Goal: Information Seeking & Learning: Learn about a topic

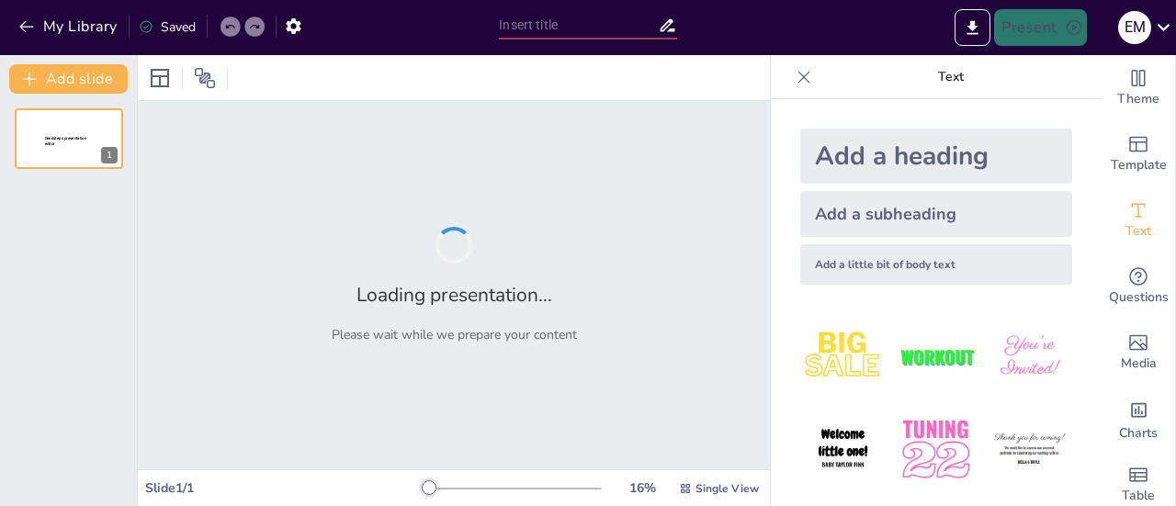
type input "Основи біомеханіки: Вступ до клінічної кінезіології"
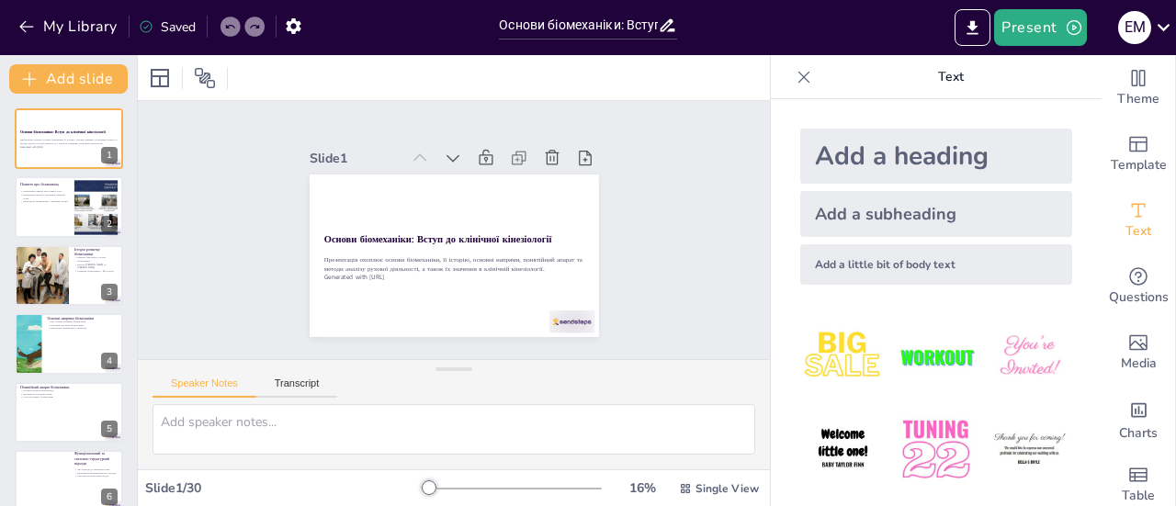
checkbox input "true"
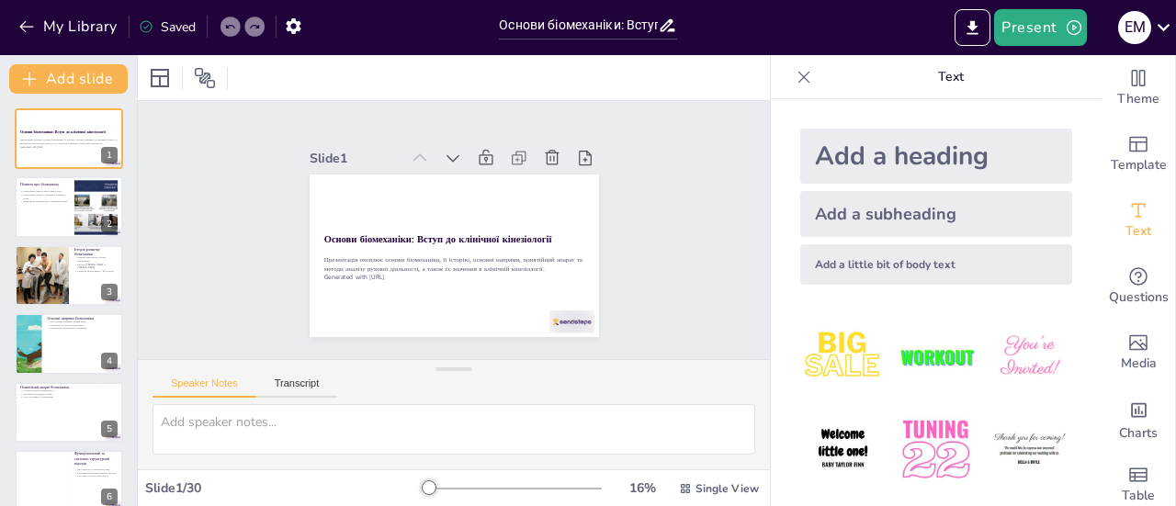
checkbox input "true"
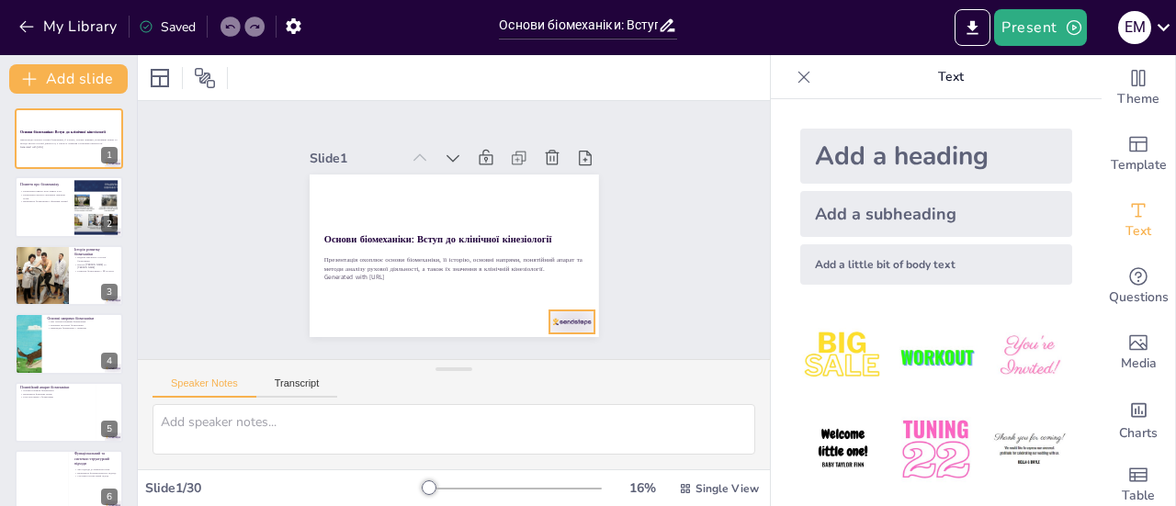
checkbox input "true"
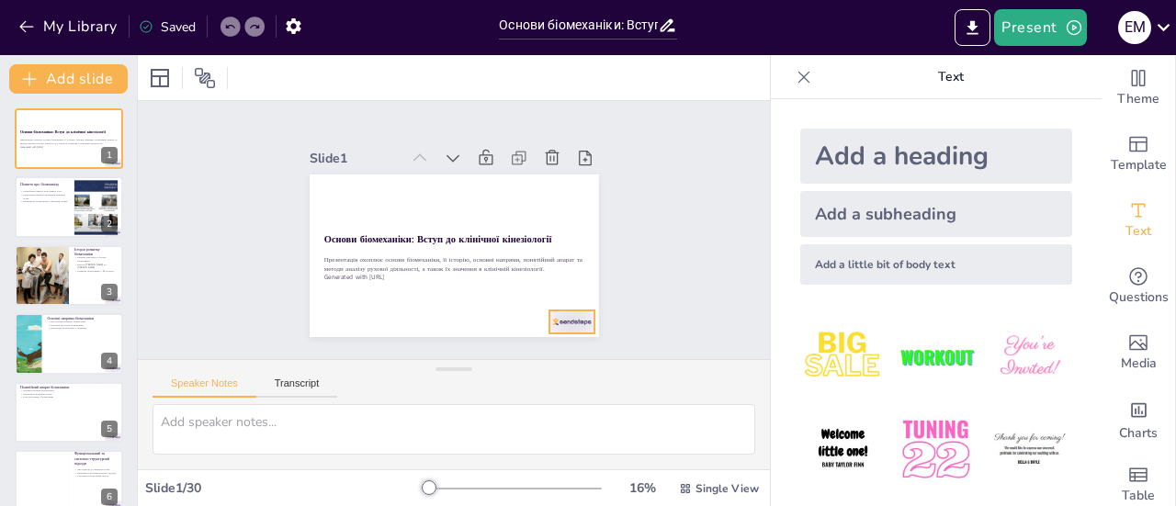
checkbox input "true"
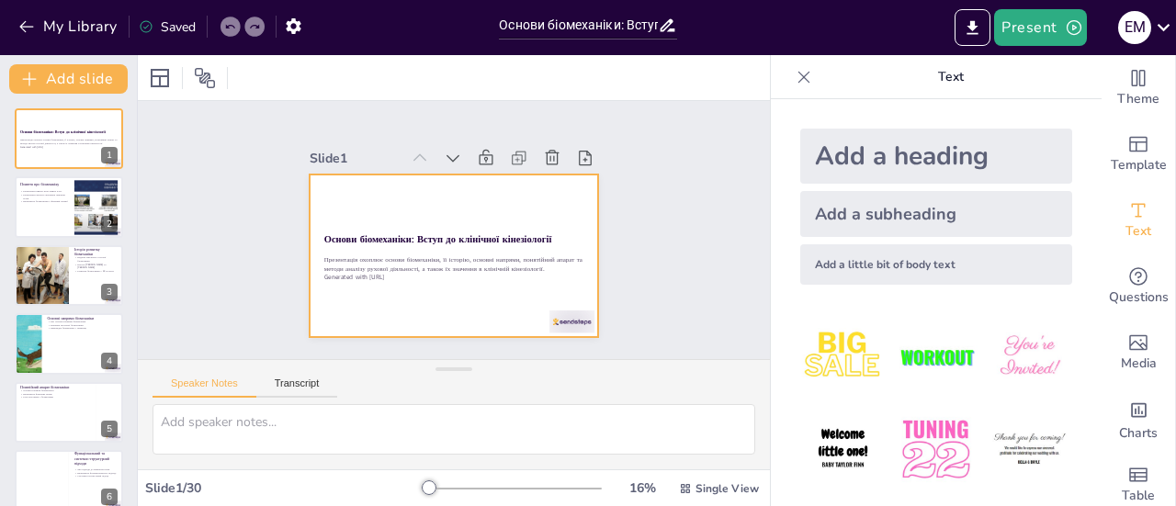
checkbox input "true"
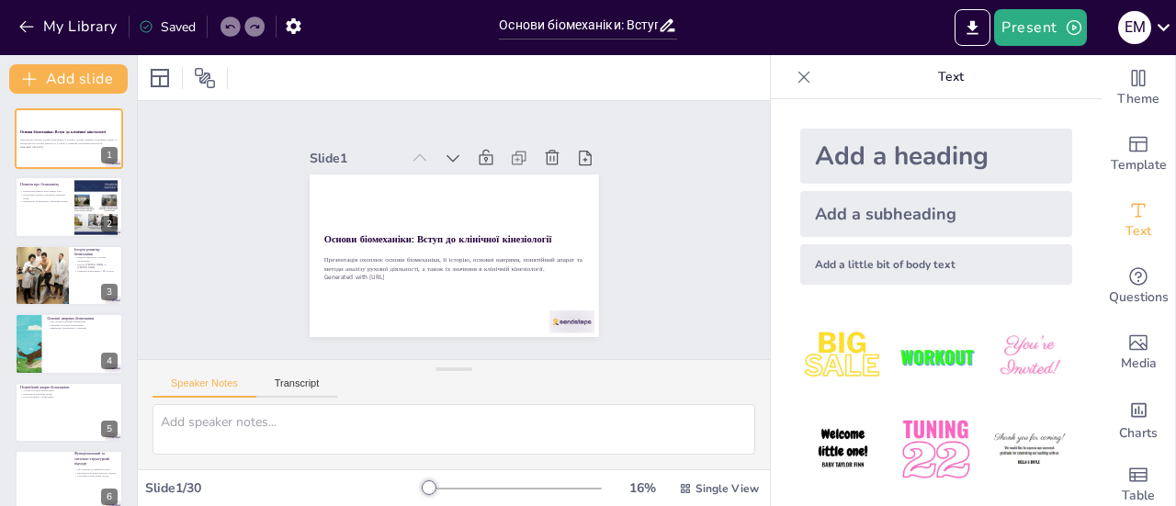
checkbox input "true"
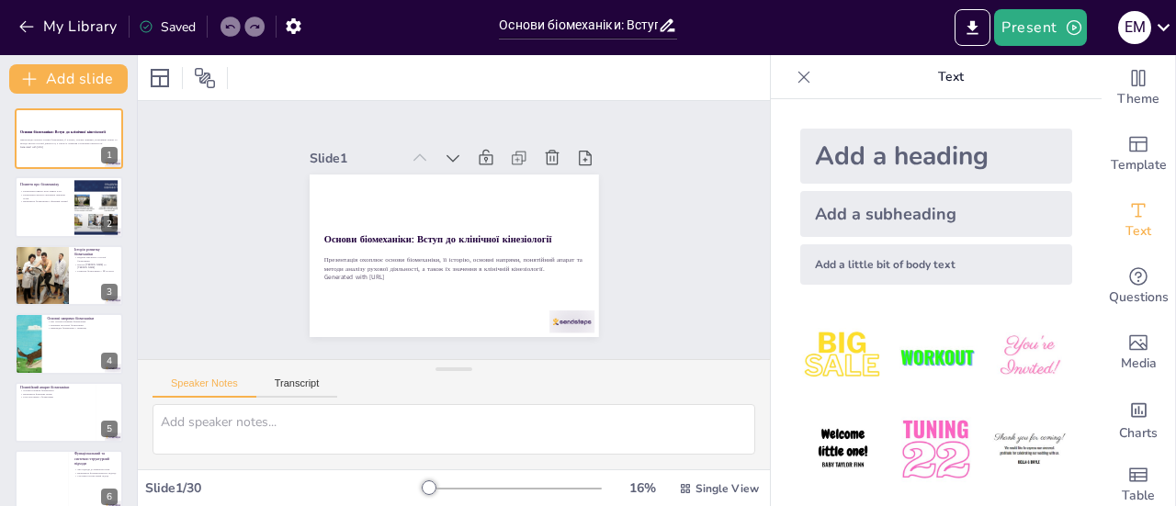
checkbox input "true"
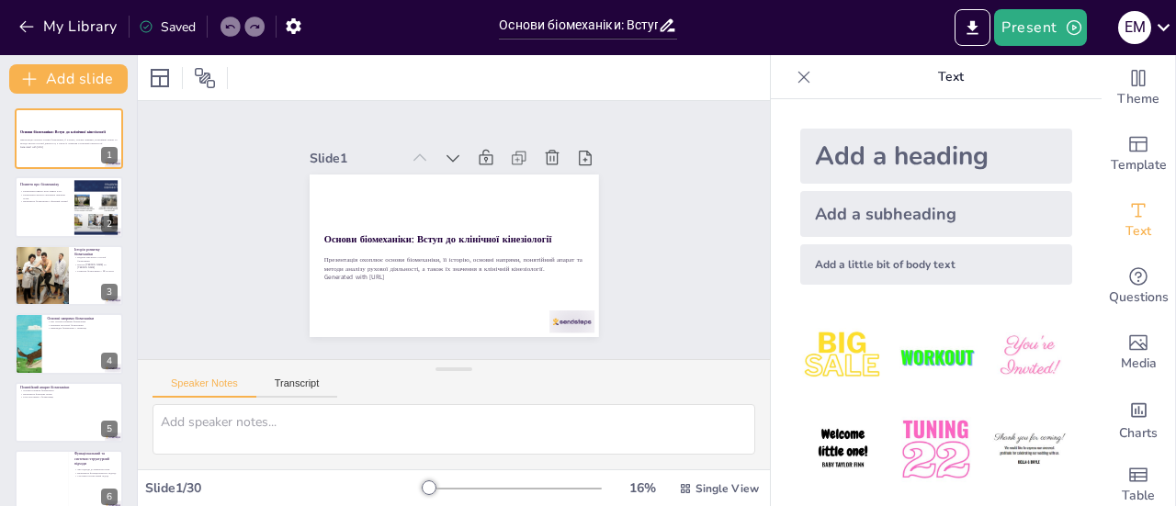
checkbox input "true"
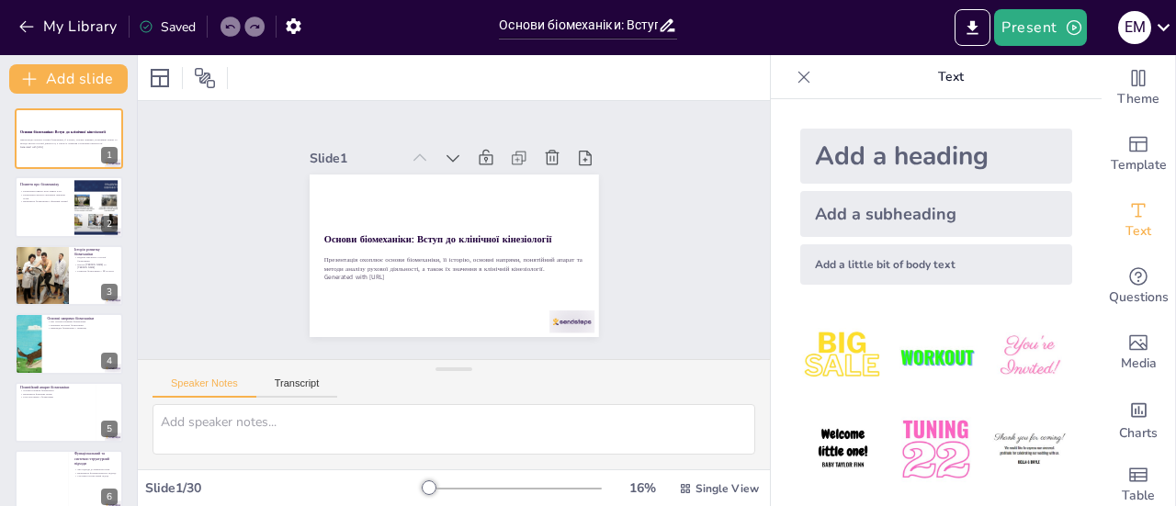
checkbox input "true"
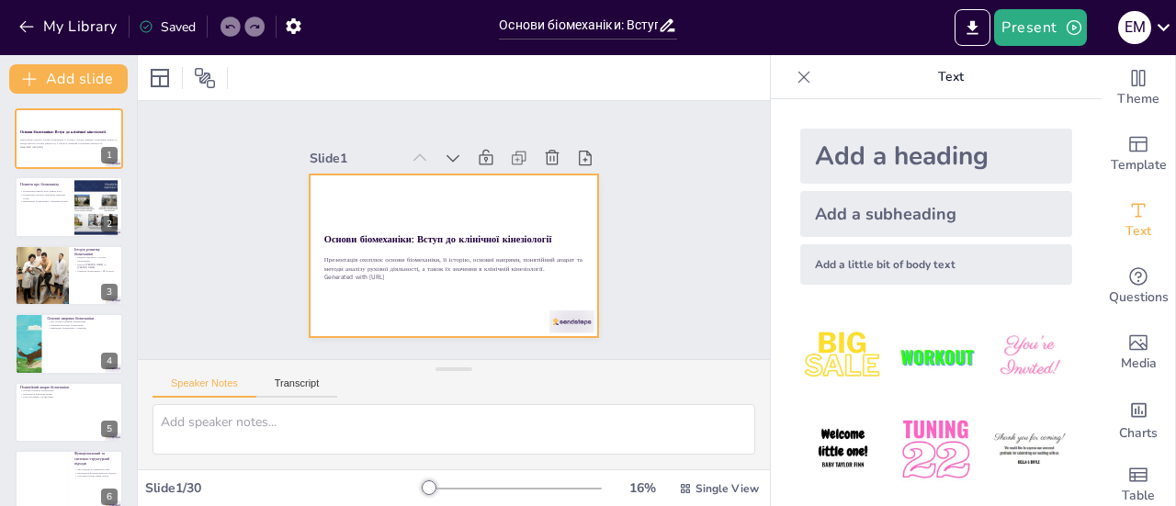
checkbox input "true"
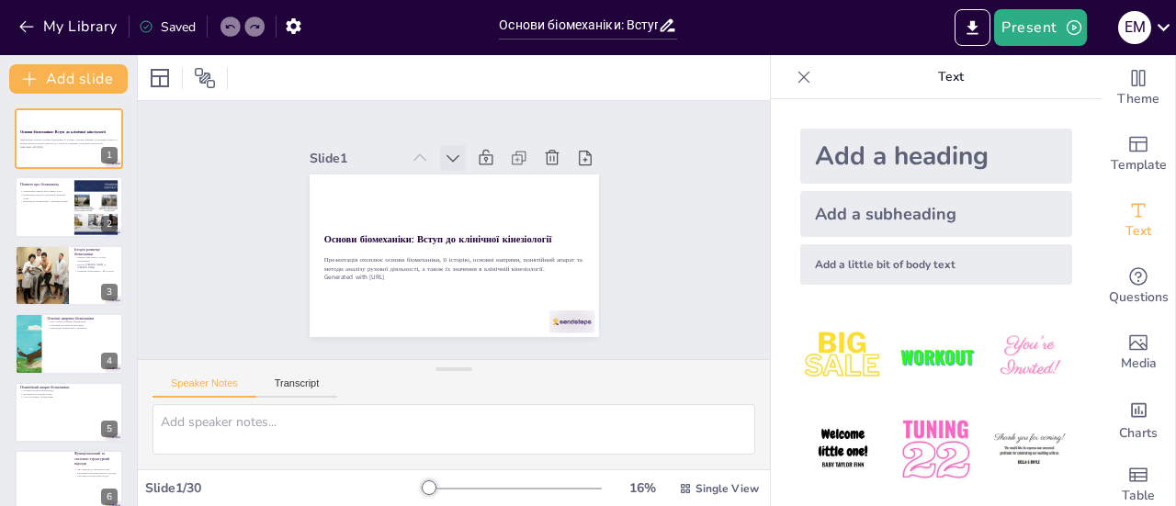
click at [516, 227] on icon at bounding box center [526, 237] width 20 height 20
checkbox input "true"
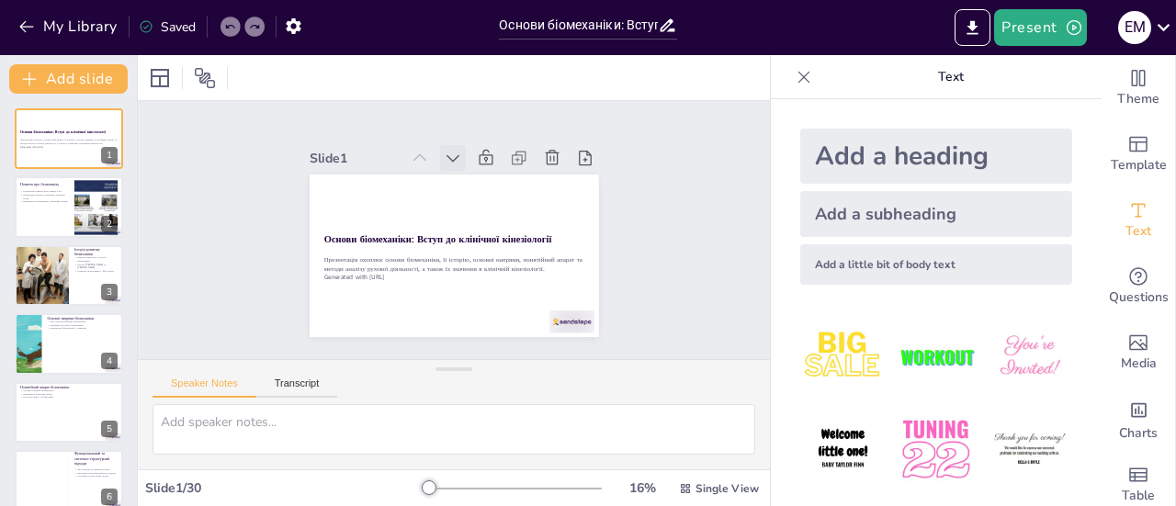
checkbox input "true"
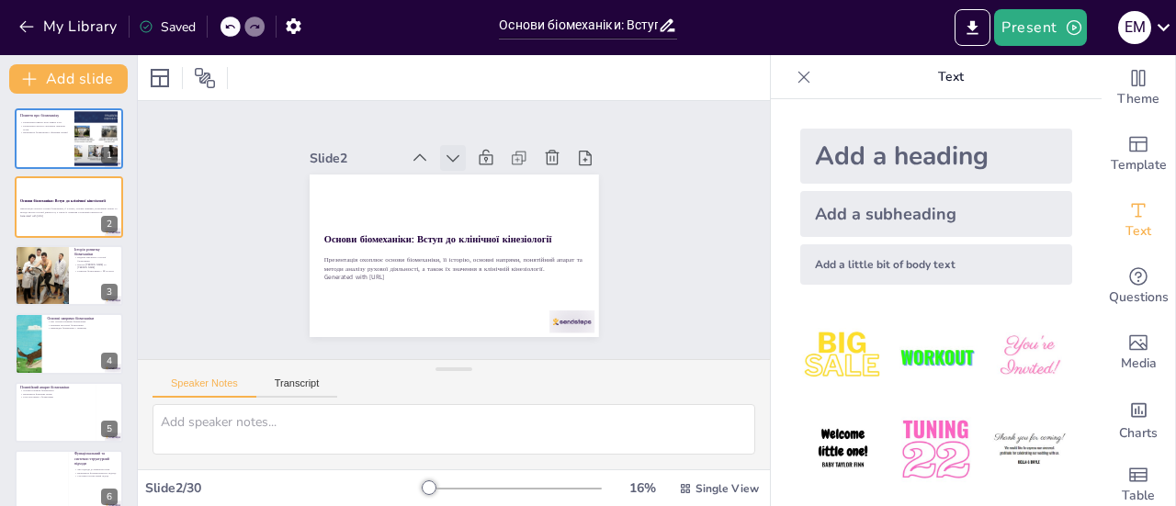
click at [444, 149] on icon at bounding box center [453, 158] width 18 height 18
checkbox input "true"
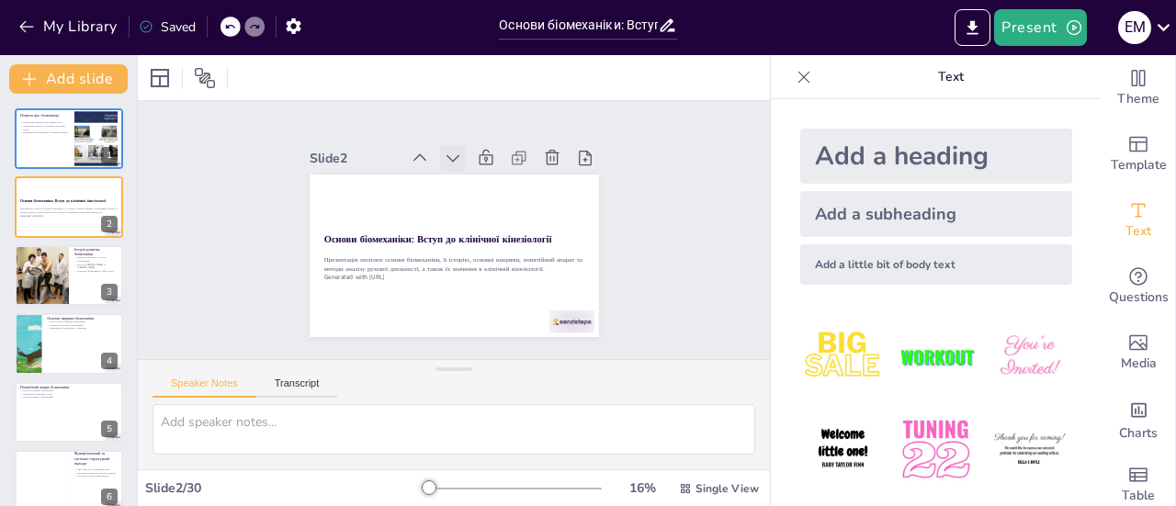
checkbox input "true"
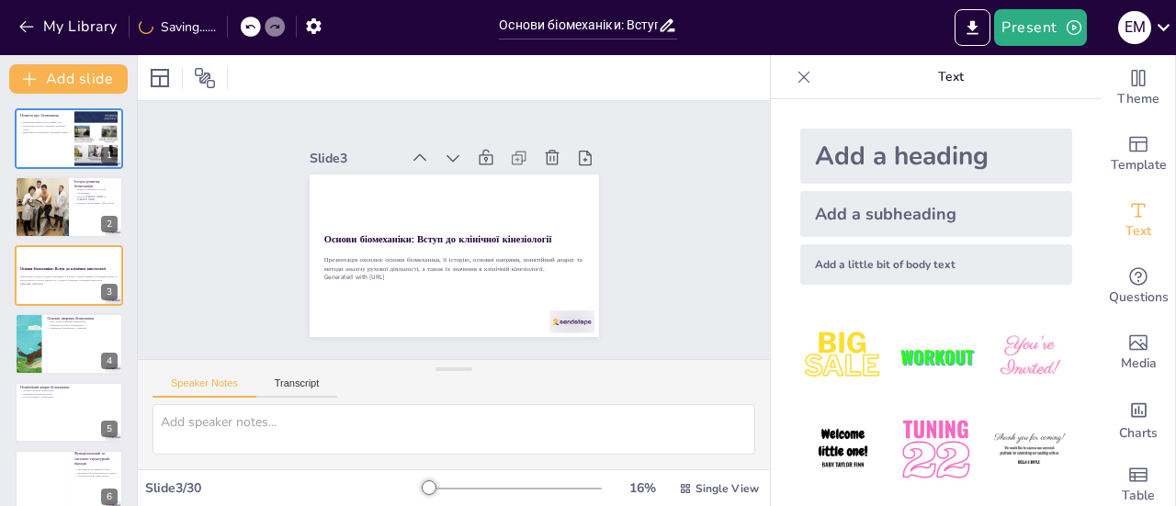
click at [444, 149] on icon at bounding box center [453, 158] width 18 height 18
checkbox input "true"
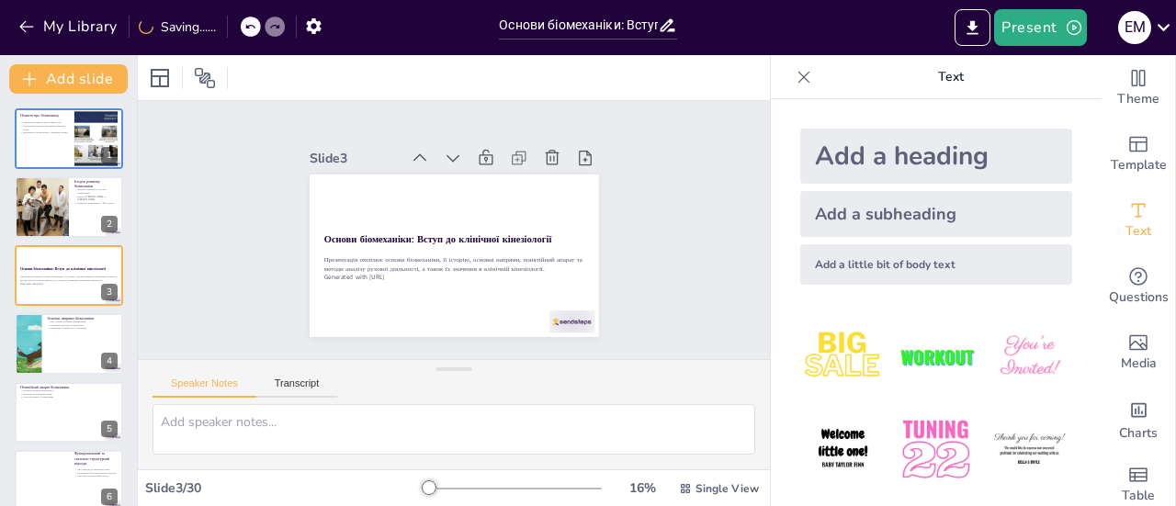
checkbox input "true"
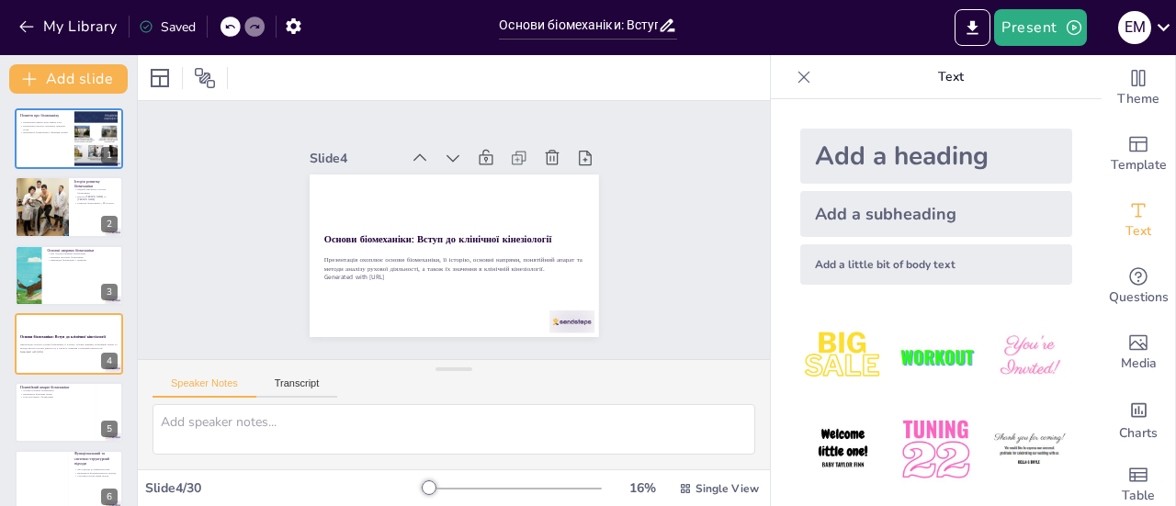
click at [444, 149] on icon at bounding box center [453, 158] width 18 height 18
checkbox input "true"
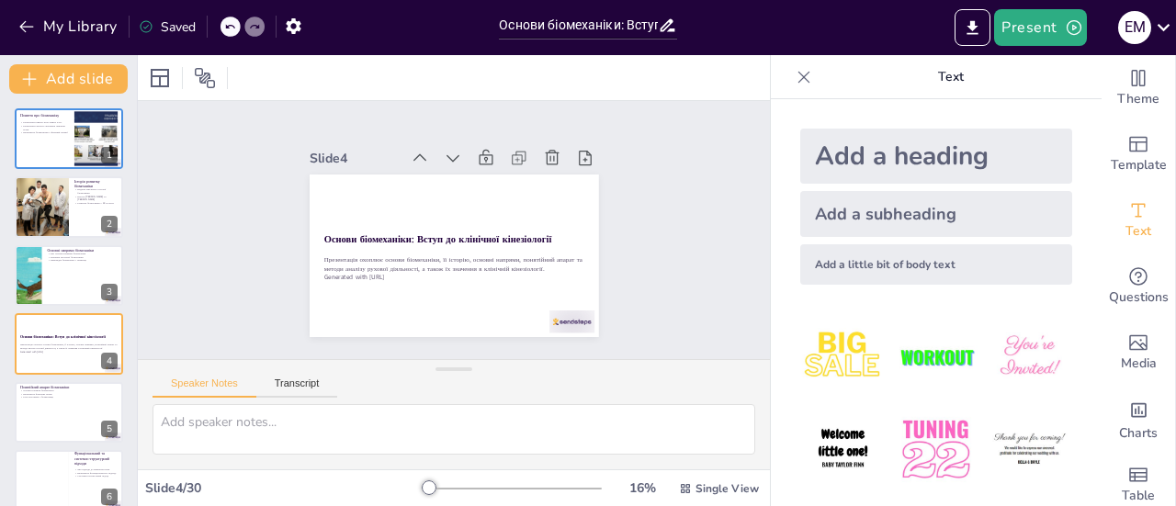
checkbox input "true"
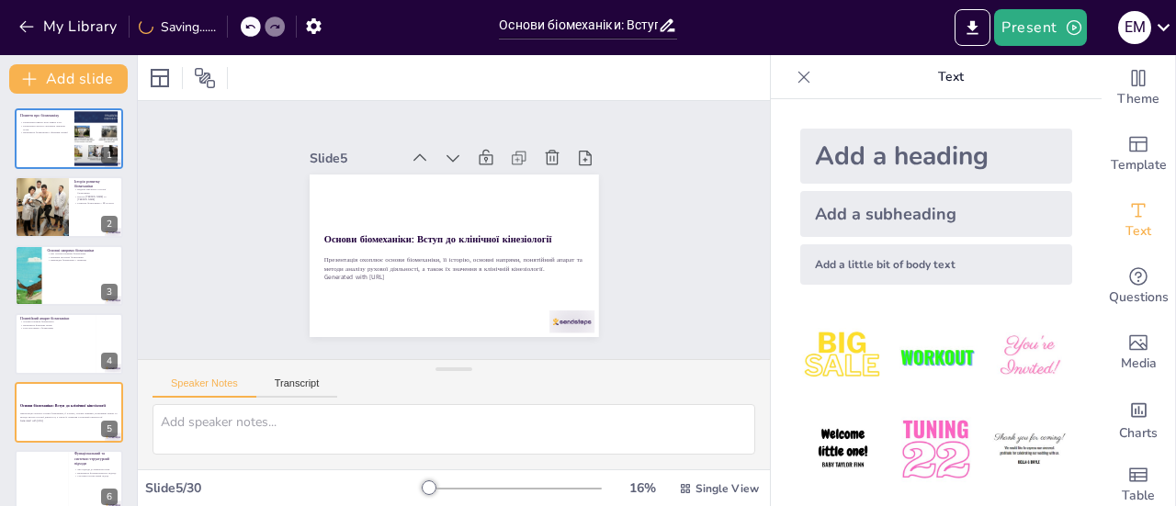
click at [444, 149] on icon at bounding box center [453, 158] width 18 height 18
checkbox input "true"
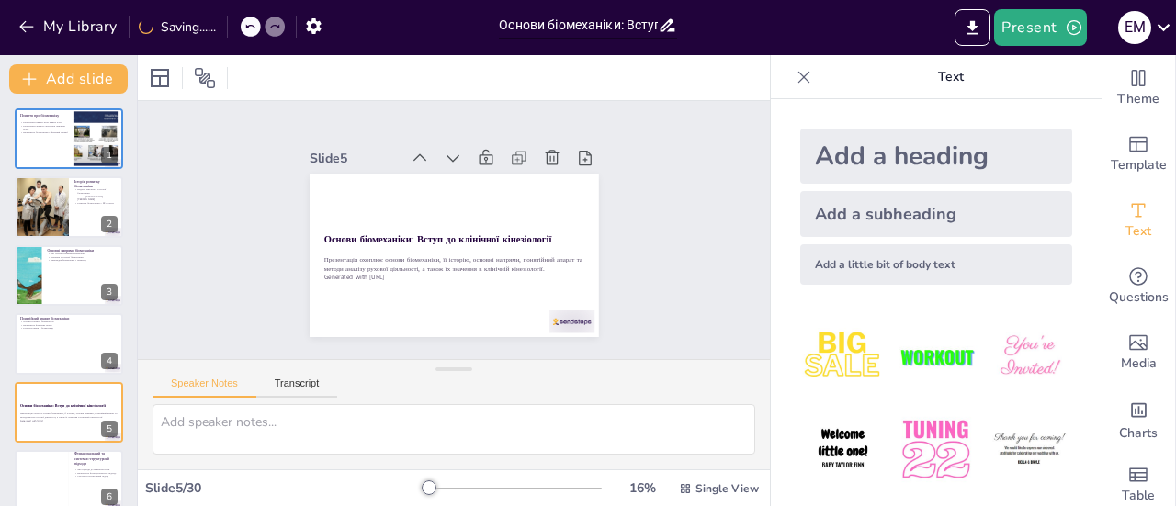
checkbox input "true"
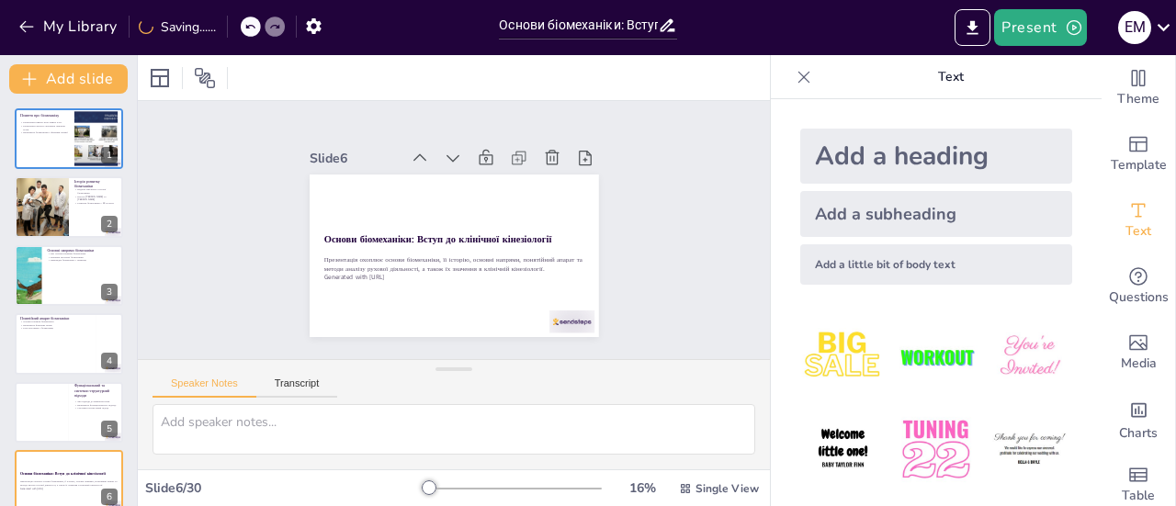
checkbox input "true"
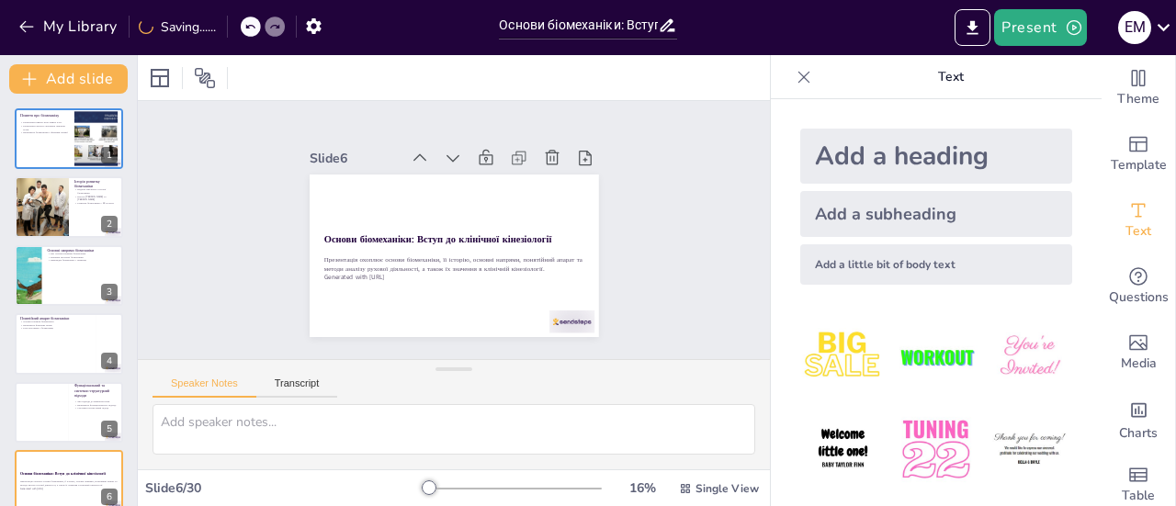
checkbox input "true"
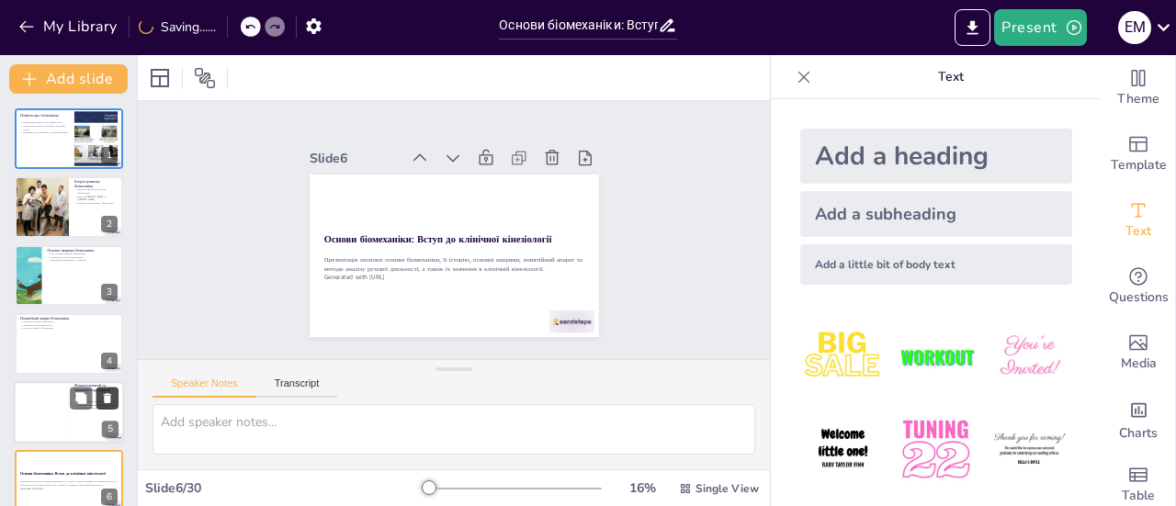
checkbox input "true"
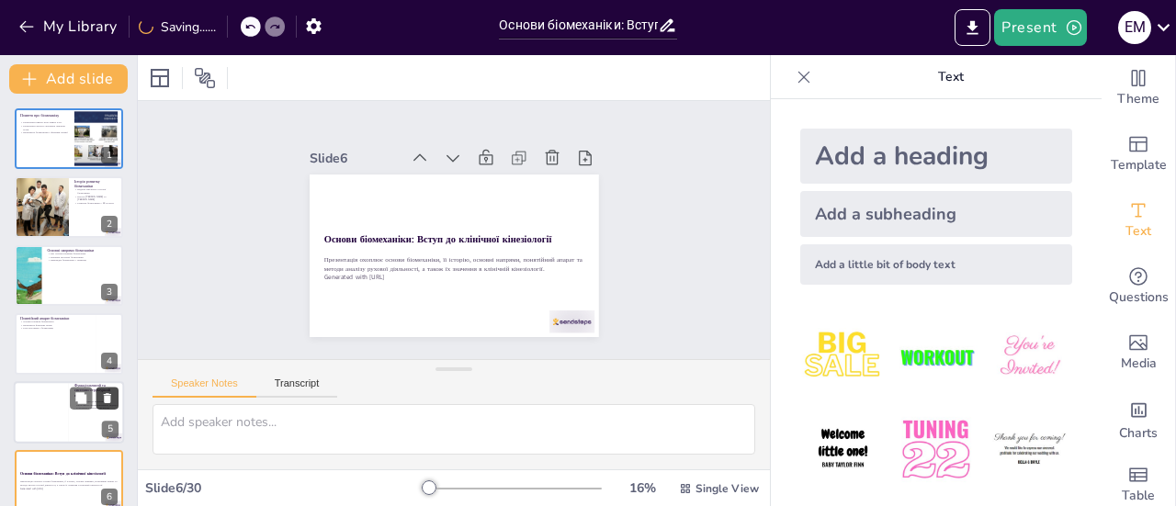
checkbox input "true"
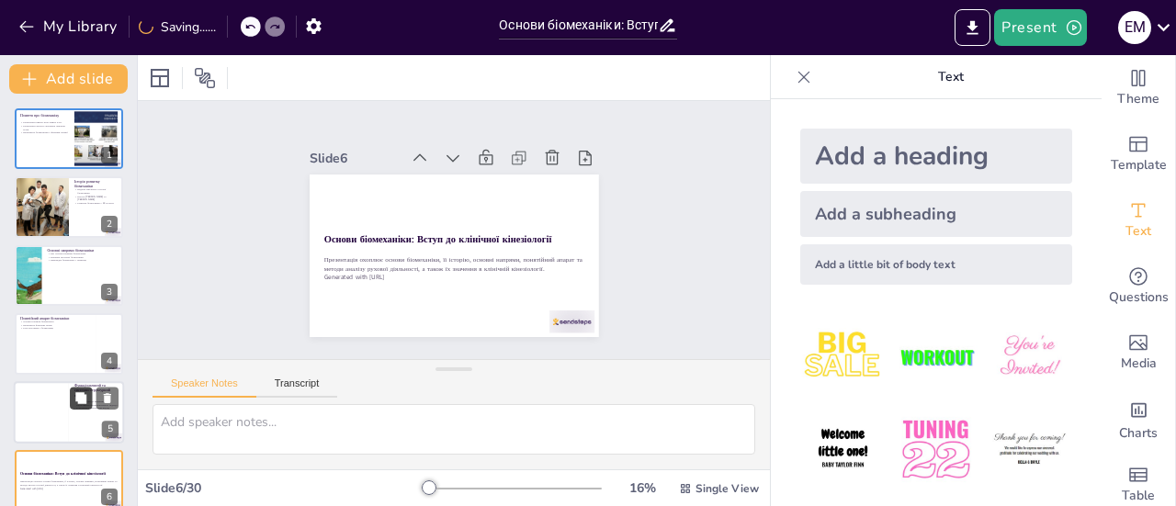
click at [79, 399] on icon at bounding box center [80, 397] width 11 height 11
type textarea "Функціональний та системно-структурний підходи є важливими для розуміння рухово…"
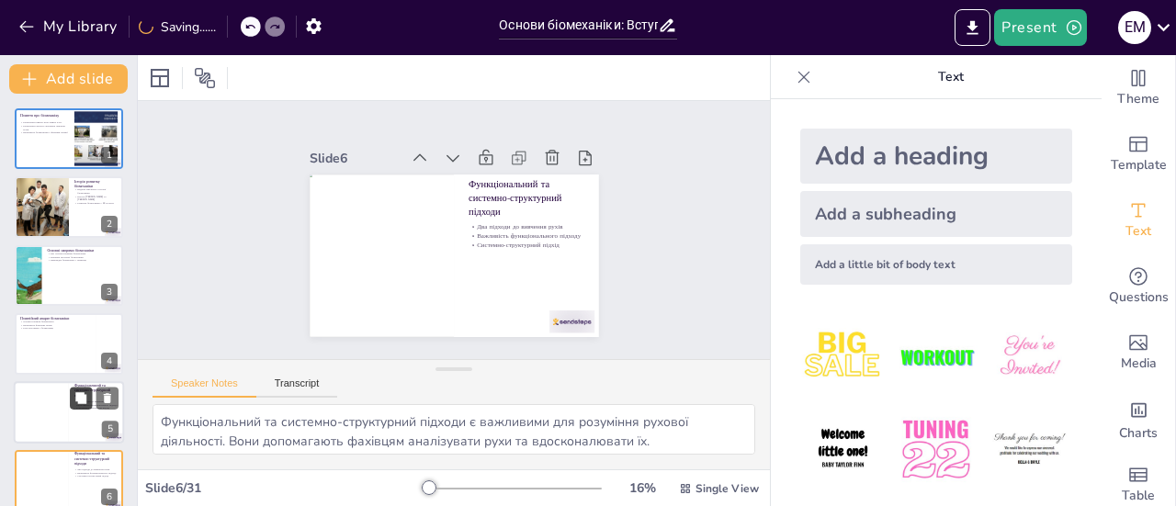
checkbox input "true"
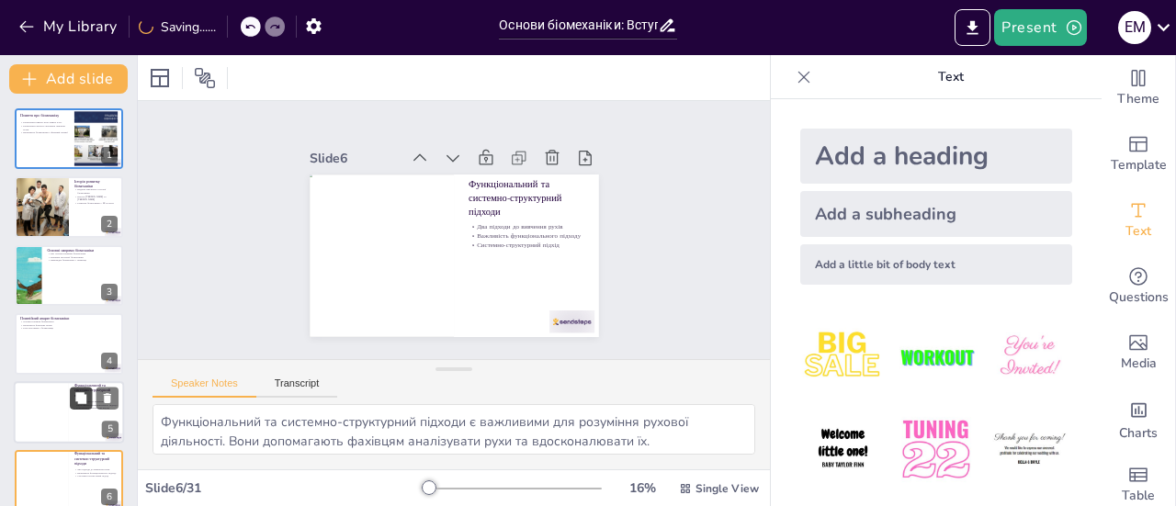
scroll to position [180, 0]
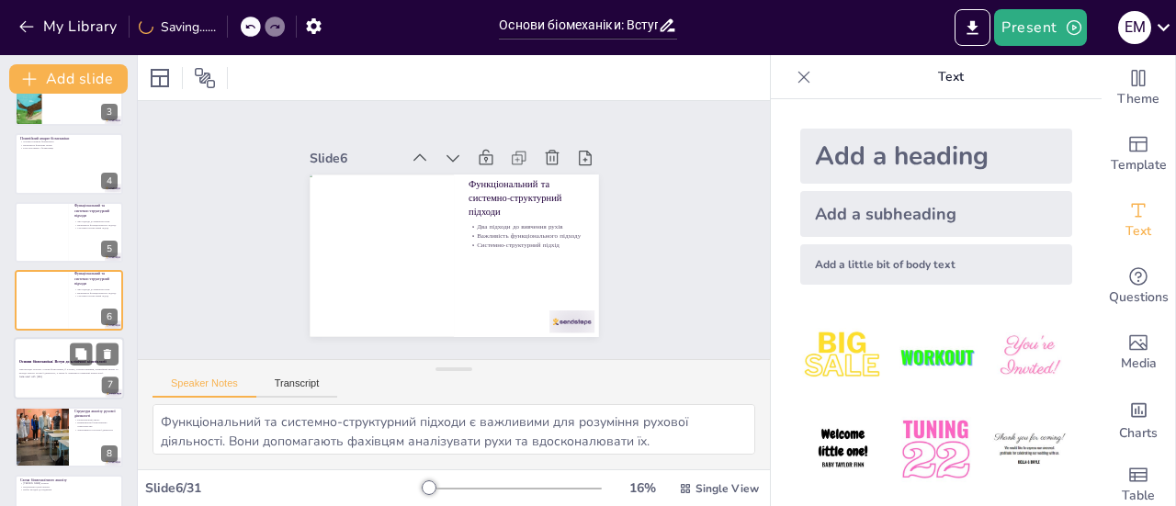
checkbox input "true"
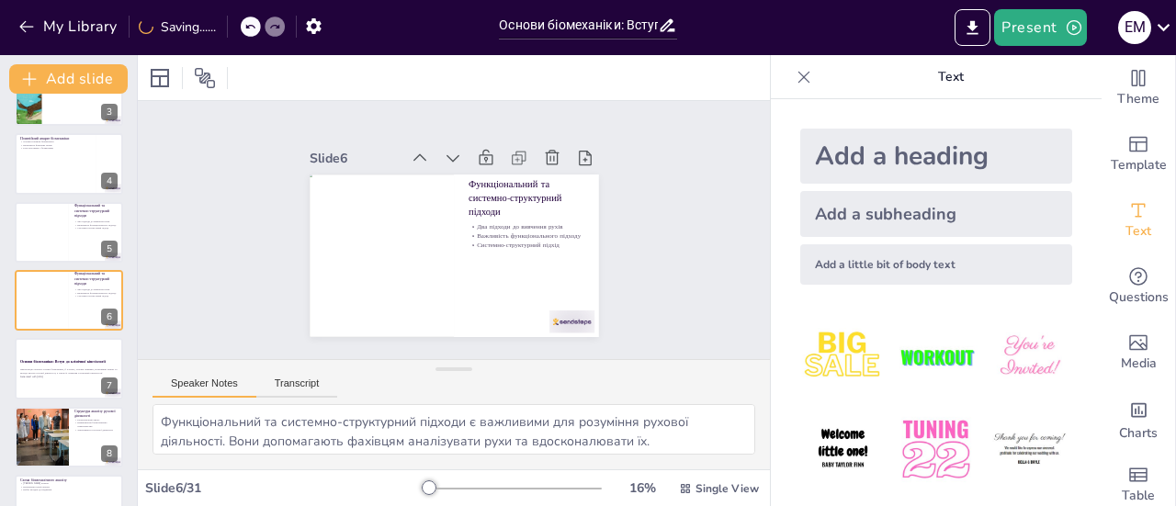
checkbox input "true"
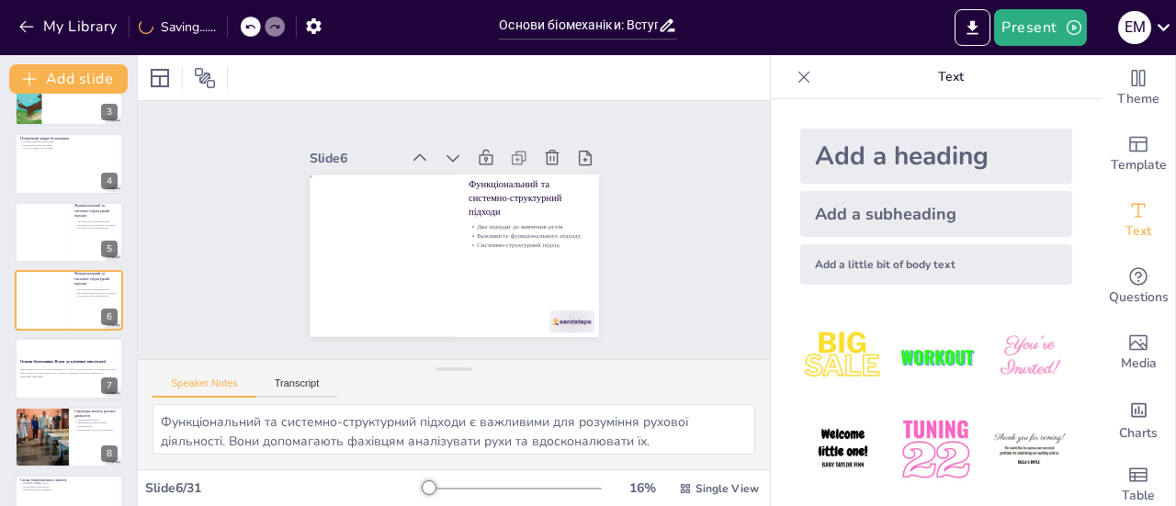
checkbox input "true"
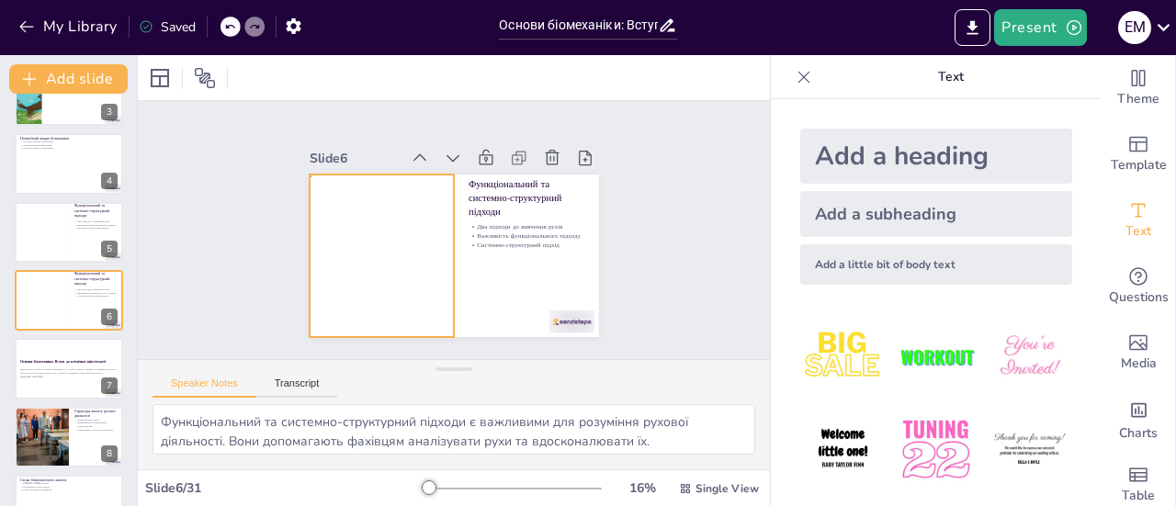
checkbox input "true"
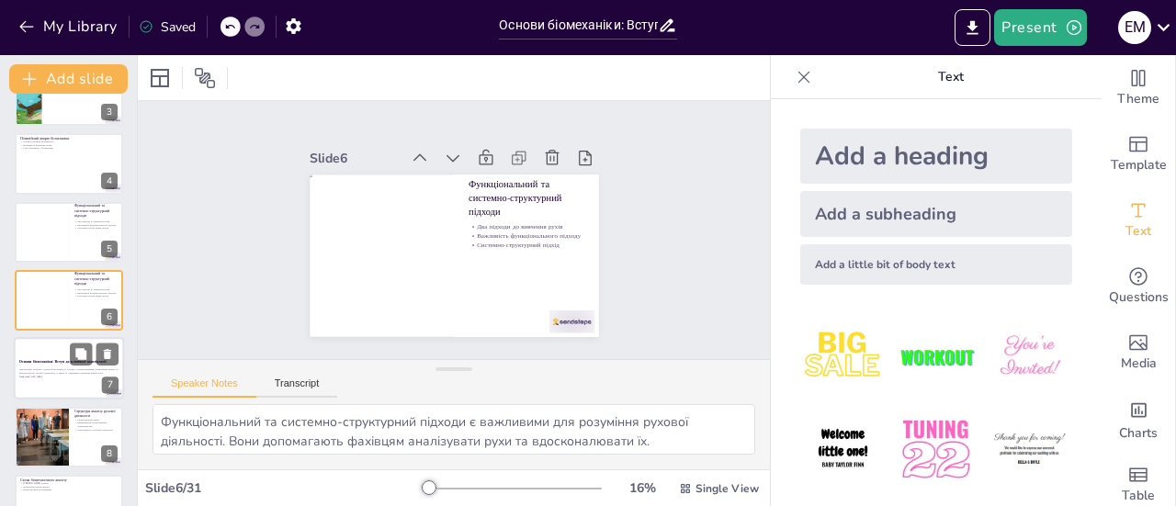
checkbox input "true"
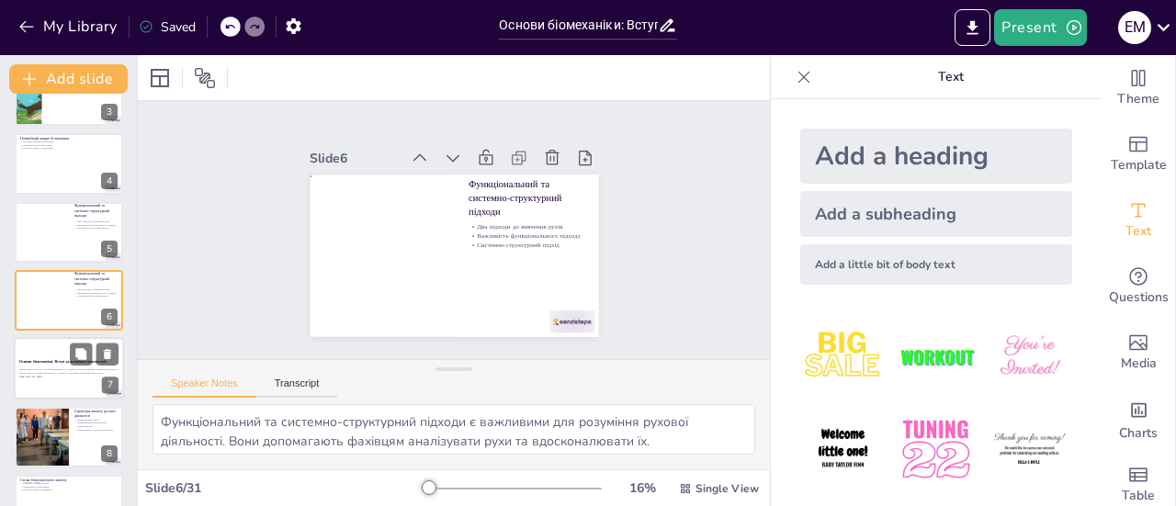
checkbox input "true"
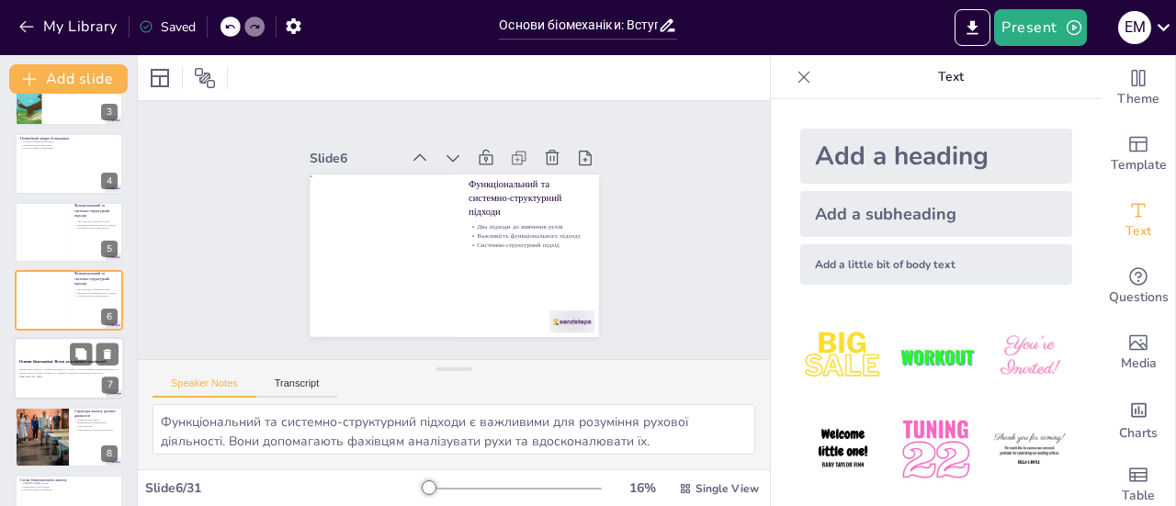
checkbox input "true"
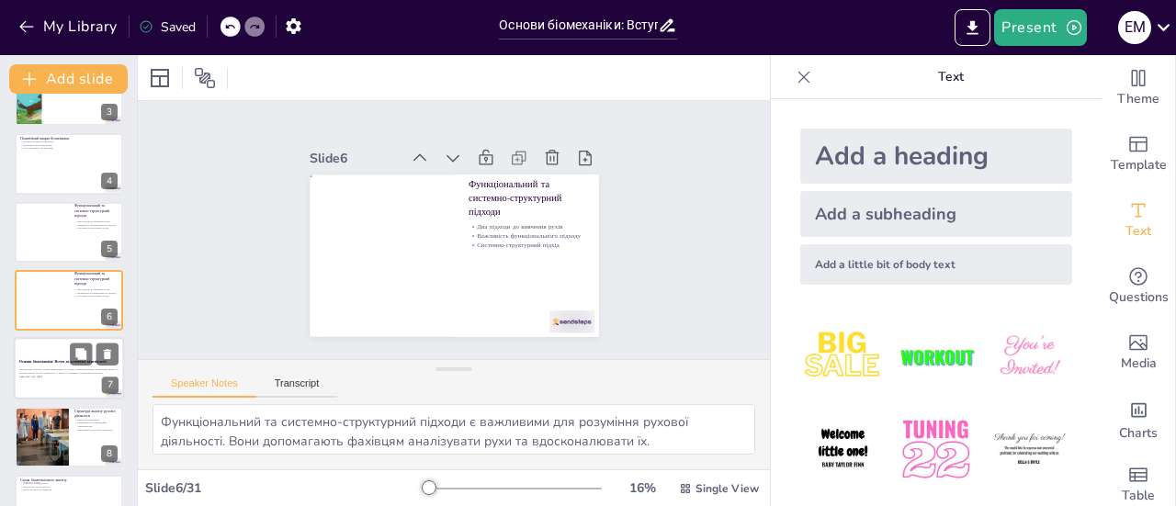
click at [48, 360] on strong "Основи біомеханіки: Вступ до клінічної кінезіології" at bounding box center [62, 362] width 87 height 5
checkbox input "true"
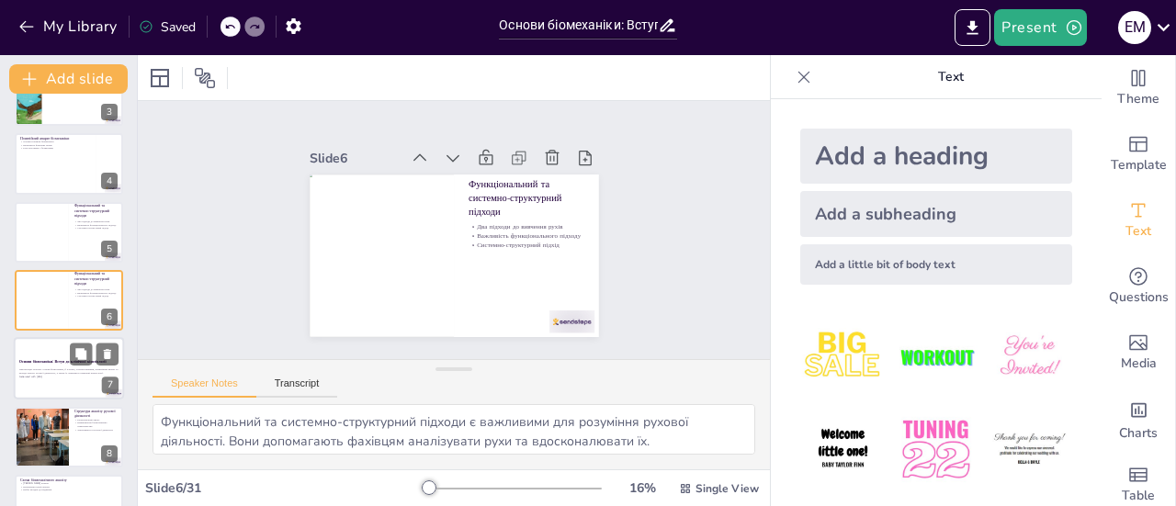
checkbox input "true"
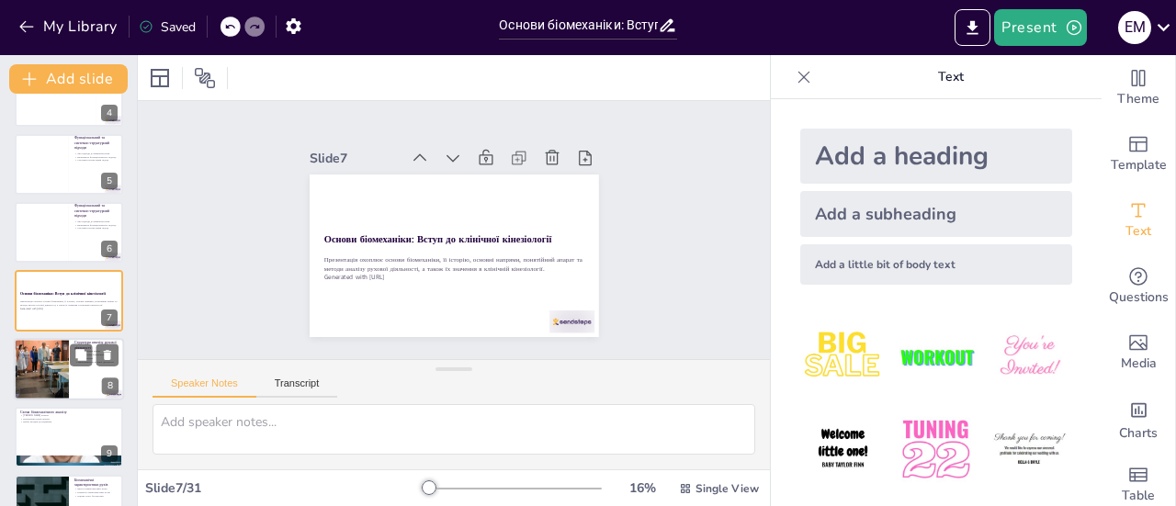
scroll to position [524, 0]
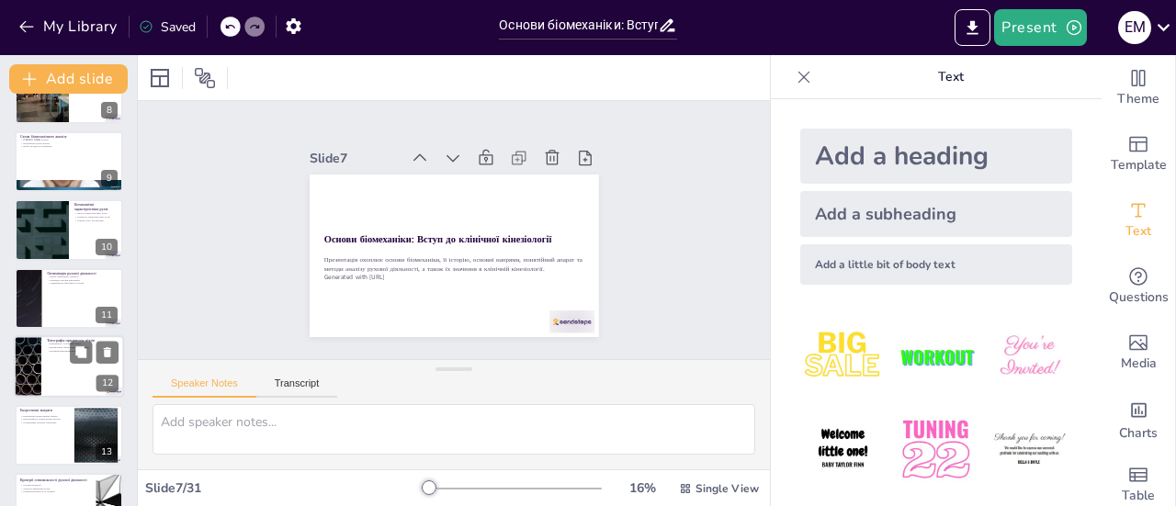
checkbox input "true"
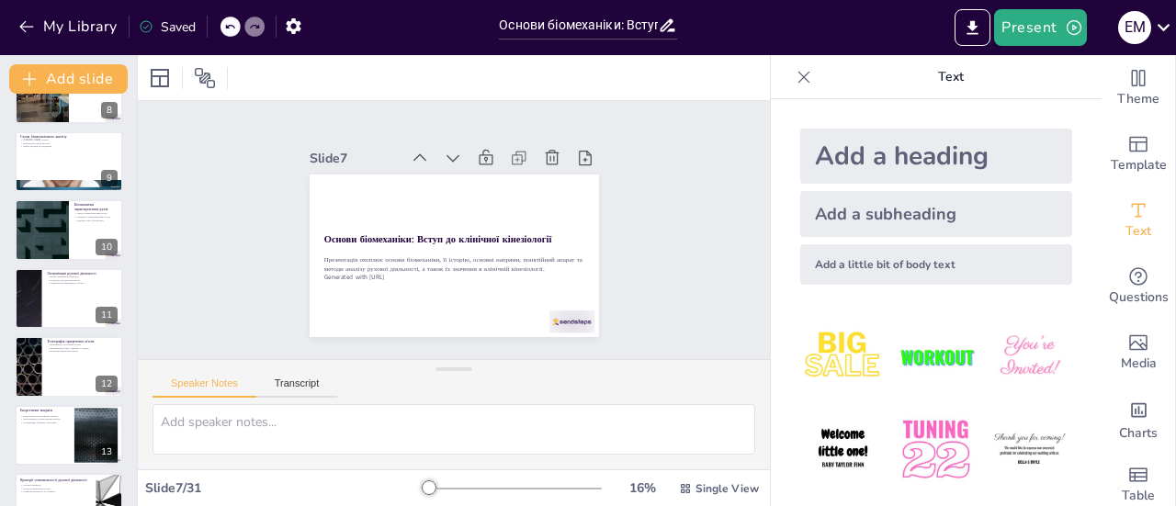
checkbox input "true"
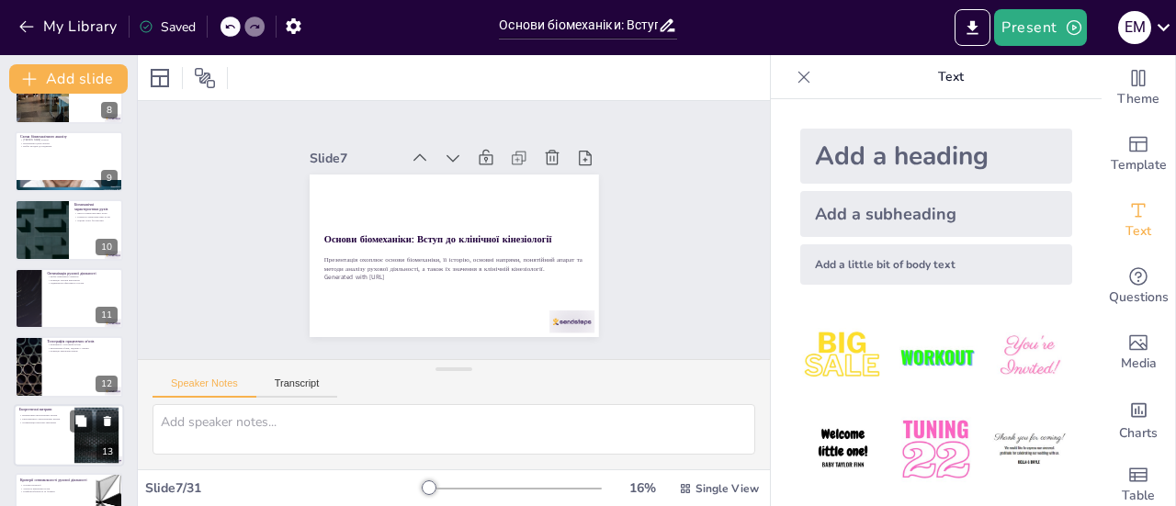
checkbox input "true"
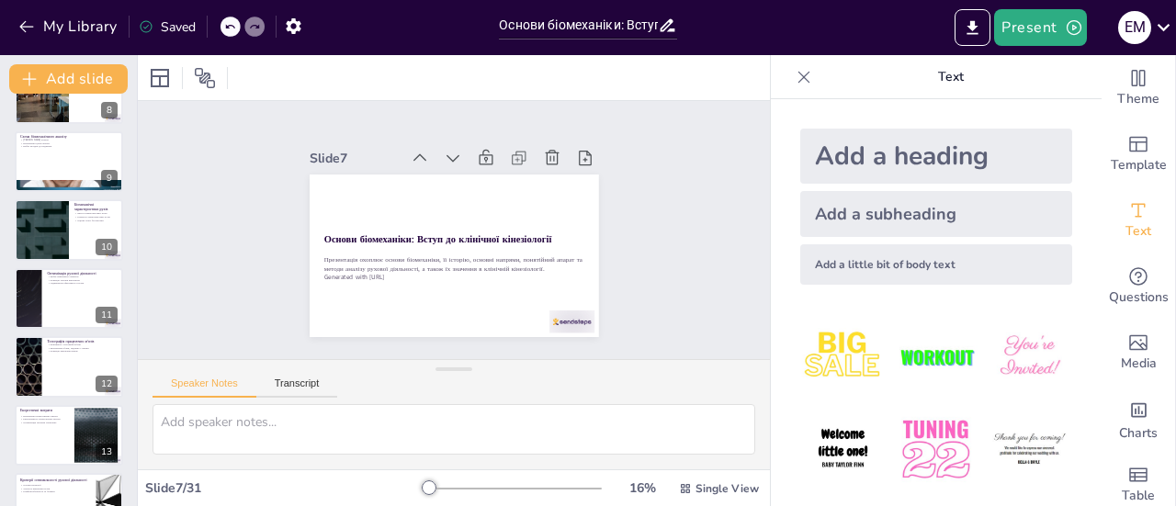
checkbox input "true"
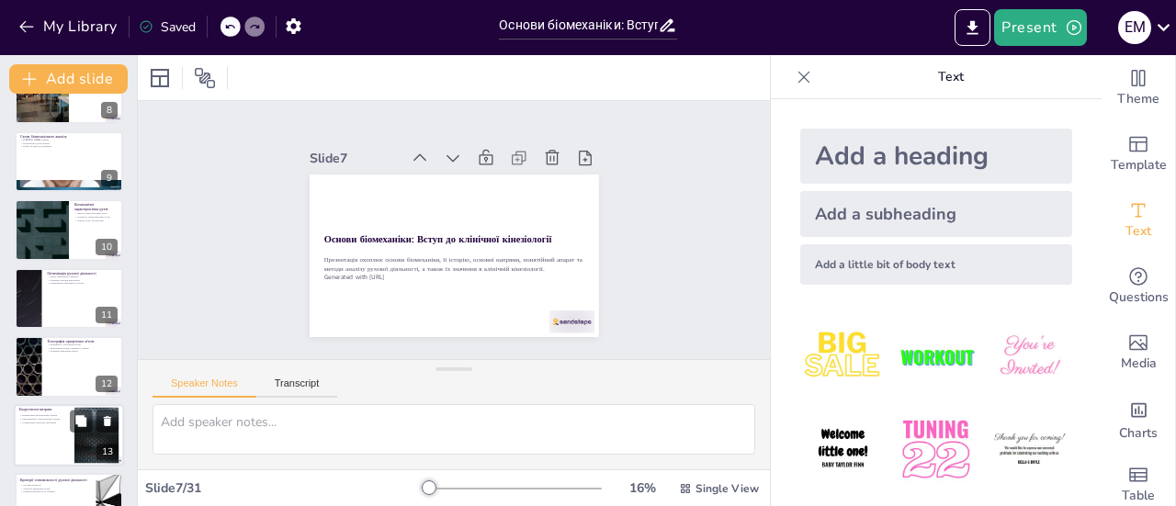
checkbox input "true"
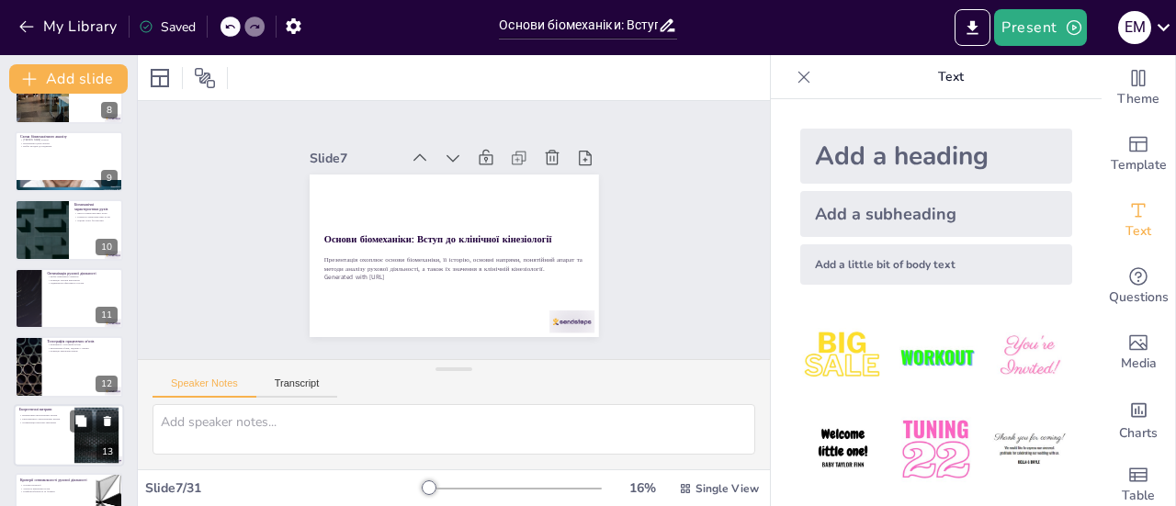
checkbox input "true"
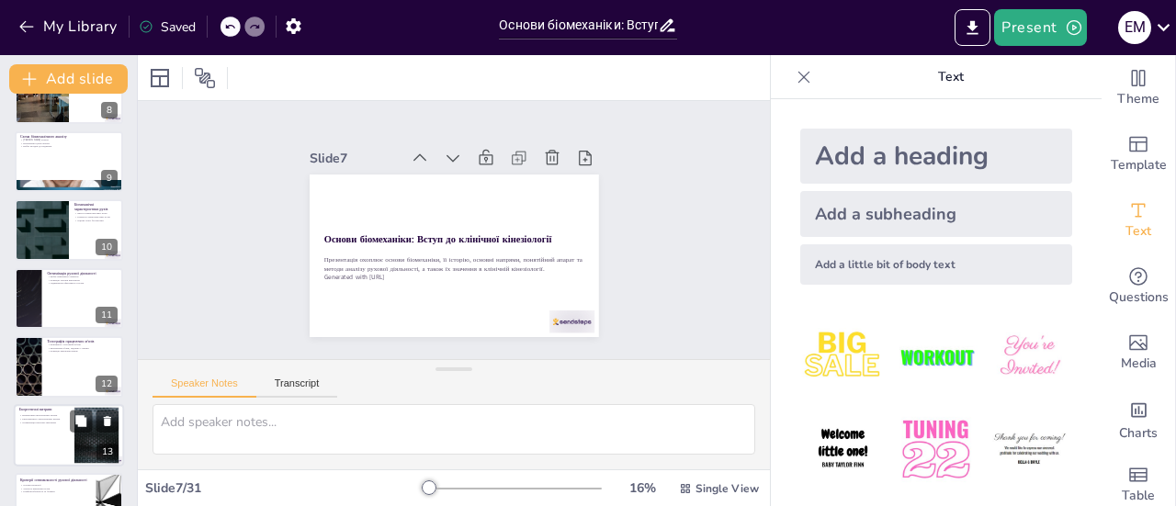
checkbox input "true"
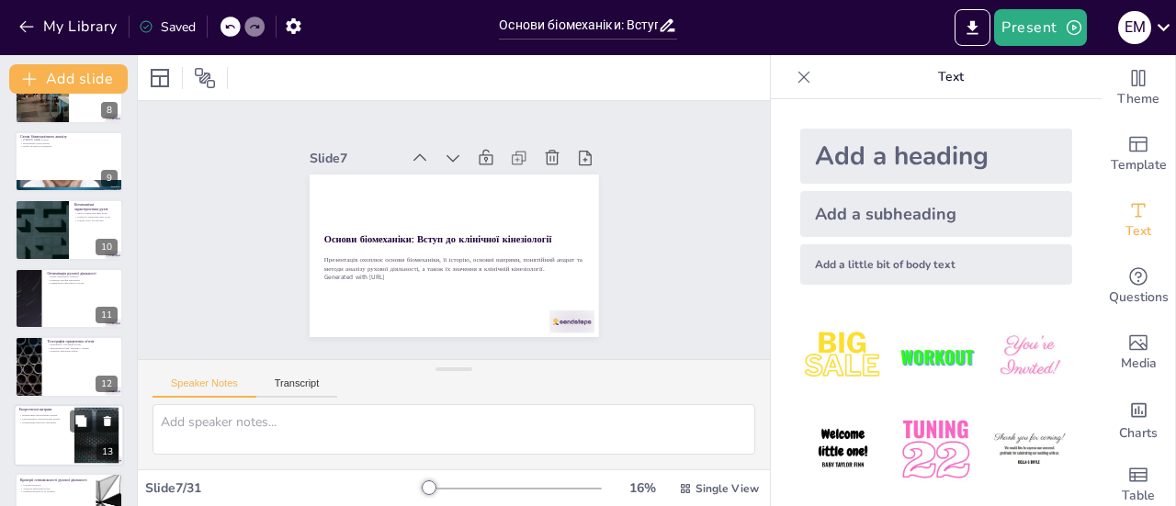
checkbox input "true"
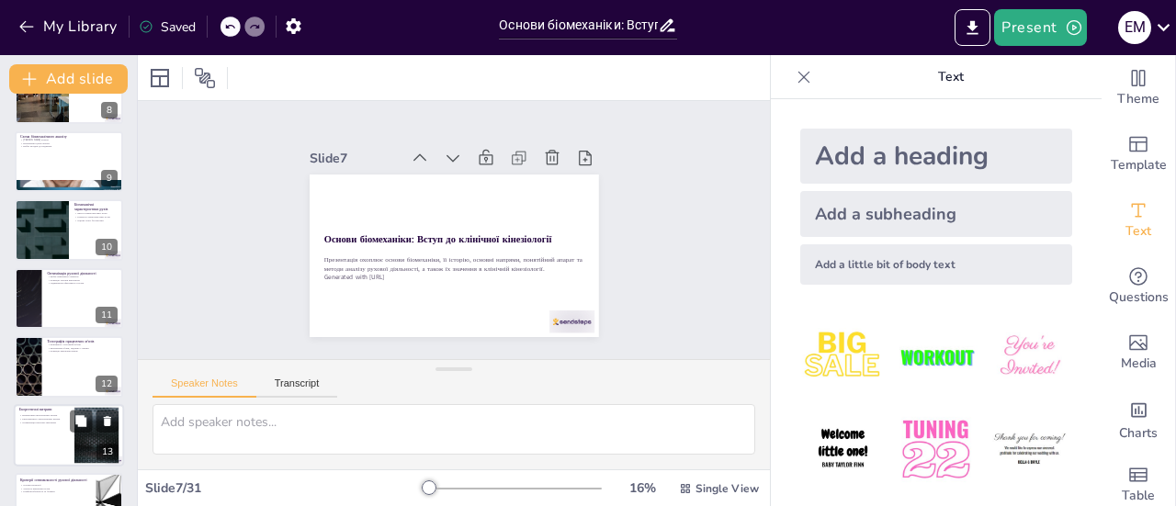
checkbox input "true"
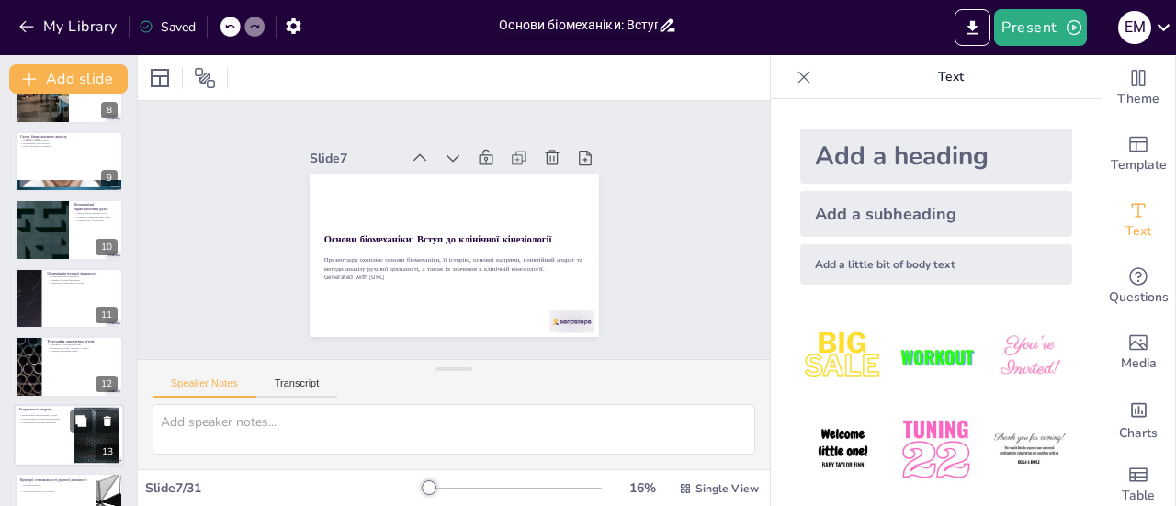
checkbox input "true"
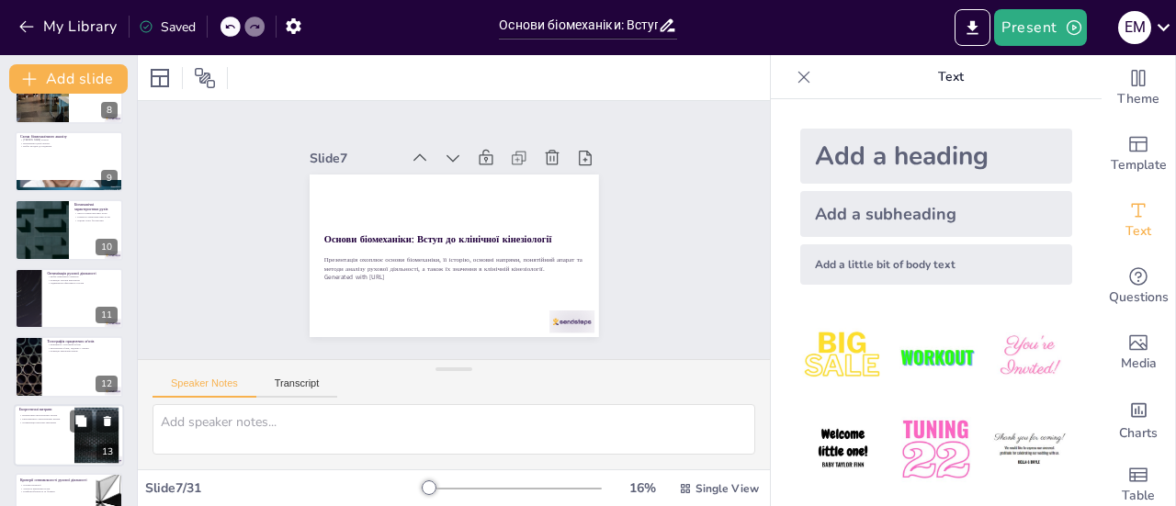
checkbox input "true"
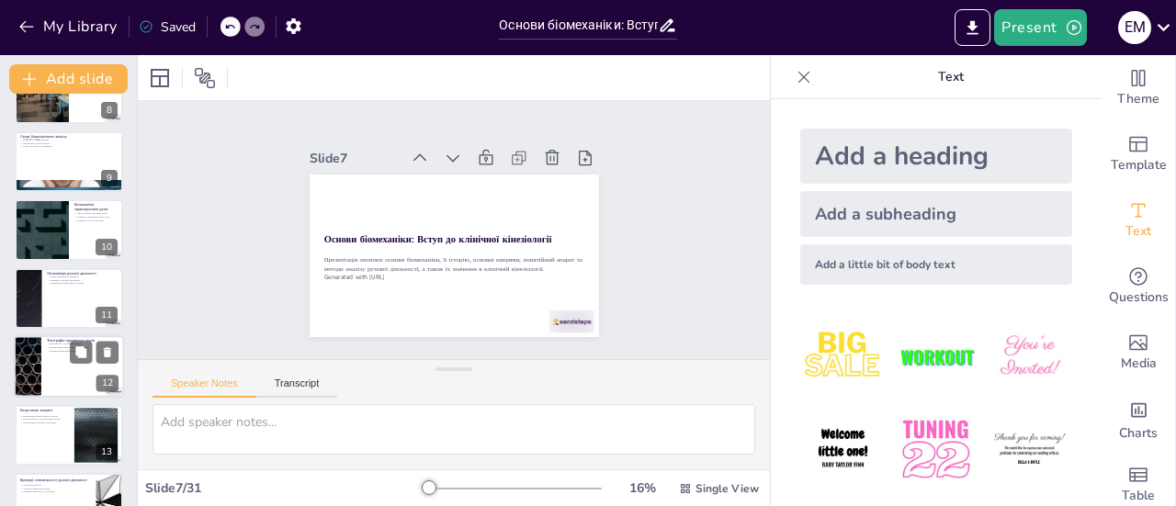
checkbox input "true"
click at [25, 365] on div at bounding box center [27, 366] width 110 height 62
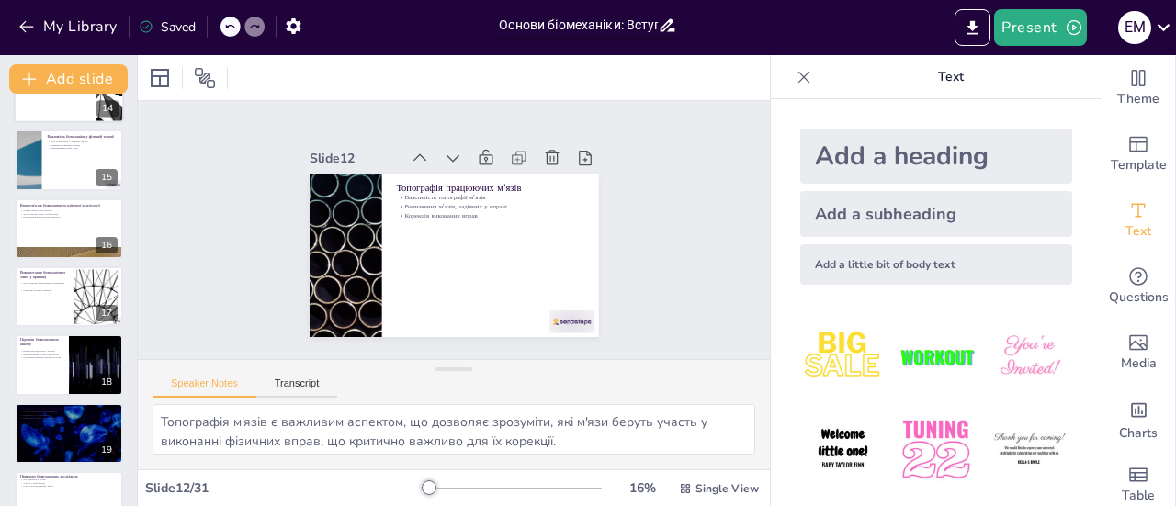
scroll to position [958, 0]
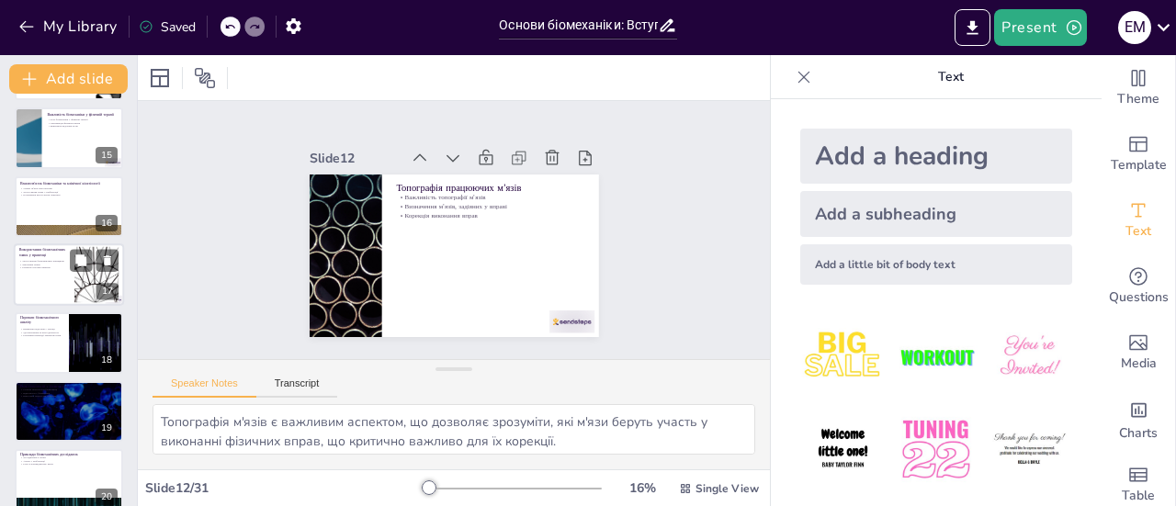
click at [33, 271] on div at bounding box center [69, 275] width 110 height 62
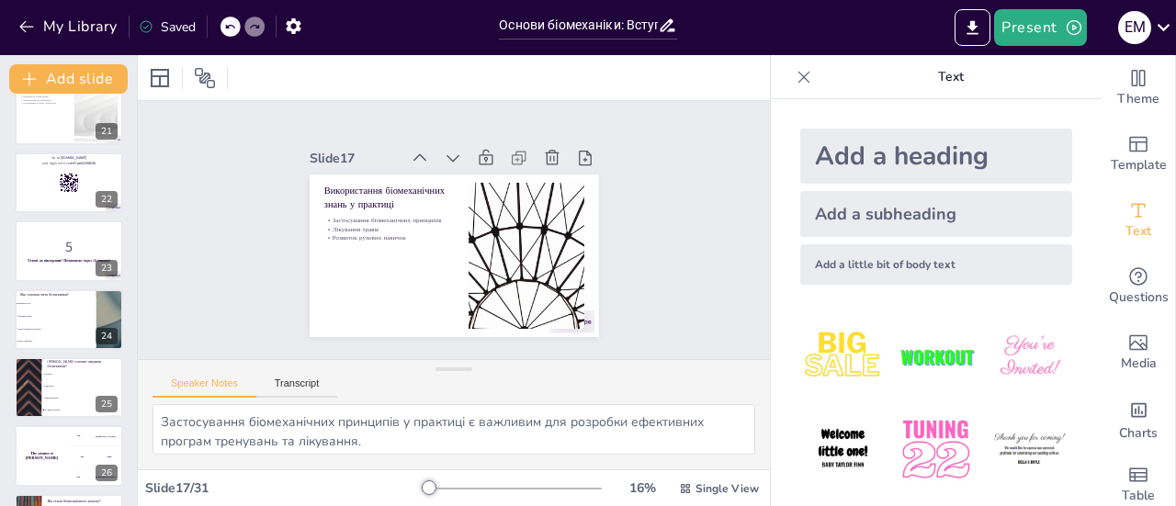
scroll to position [1391, 0]
click at [28, 199] on div at bounding box center [69, 183] width 110 height 62
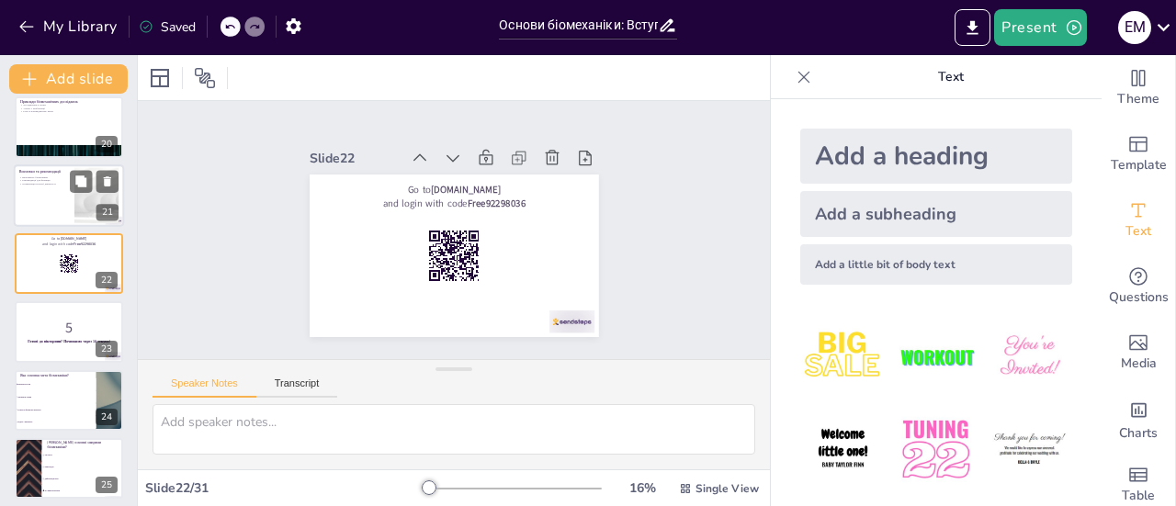
scroll to position [1366, 0]
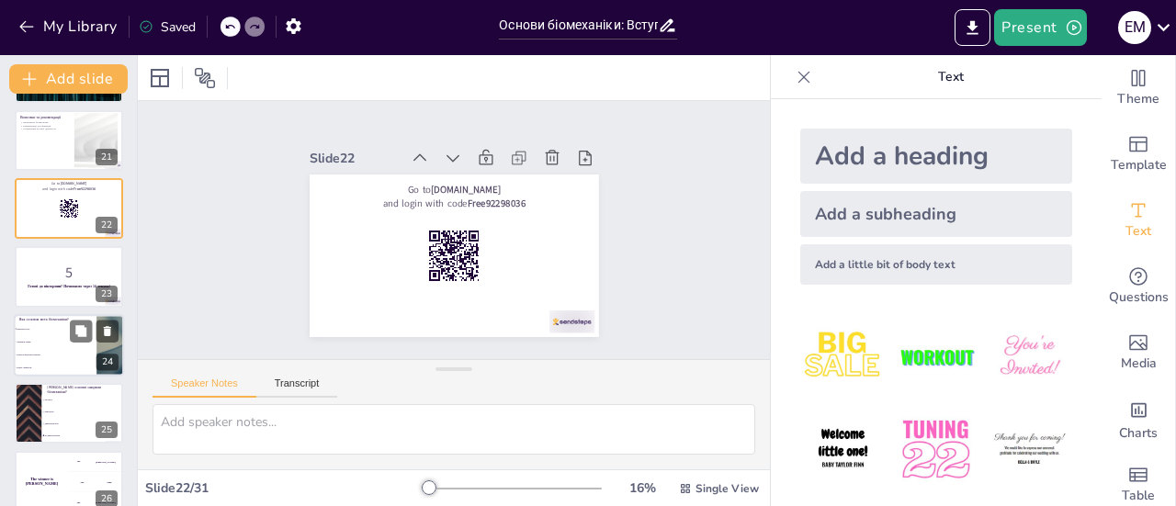
click at [42, 345] on li "лікування травм" at bounding box center [55, 341] width 83 height 13
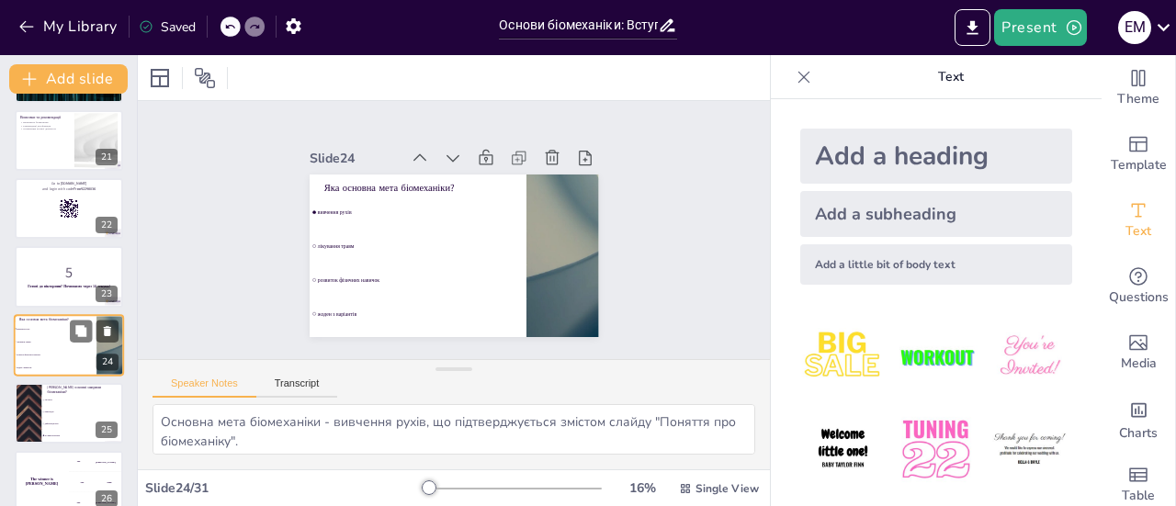
scroll to position [1411, 0]
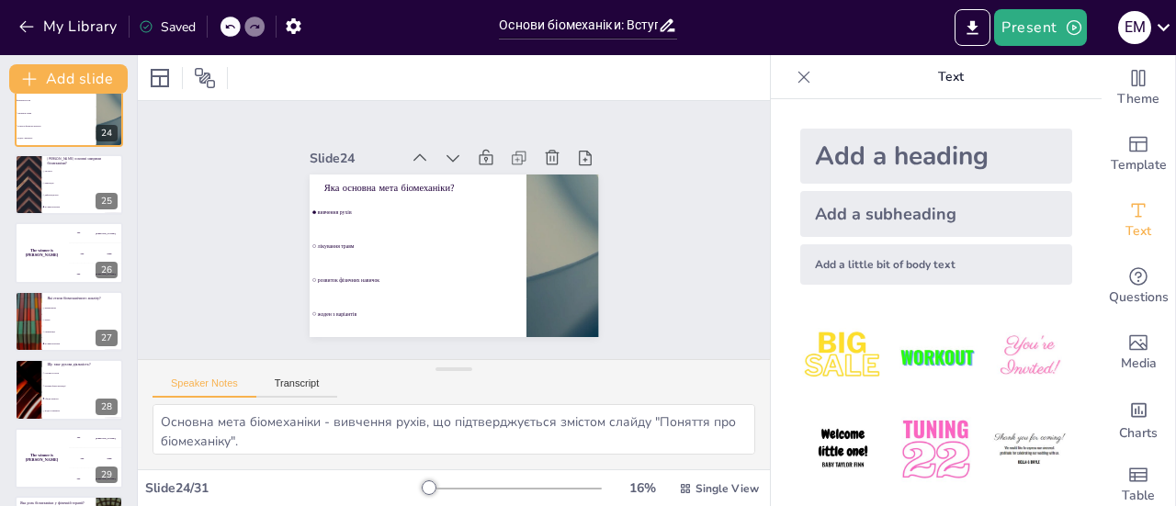
click at [42, 334] on li "оптимізація" at bounding box center [83, 331] width 82 height 11
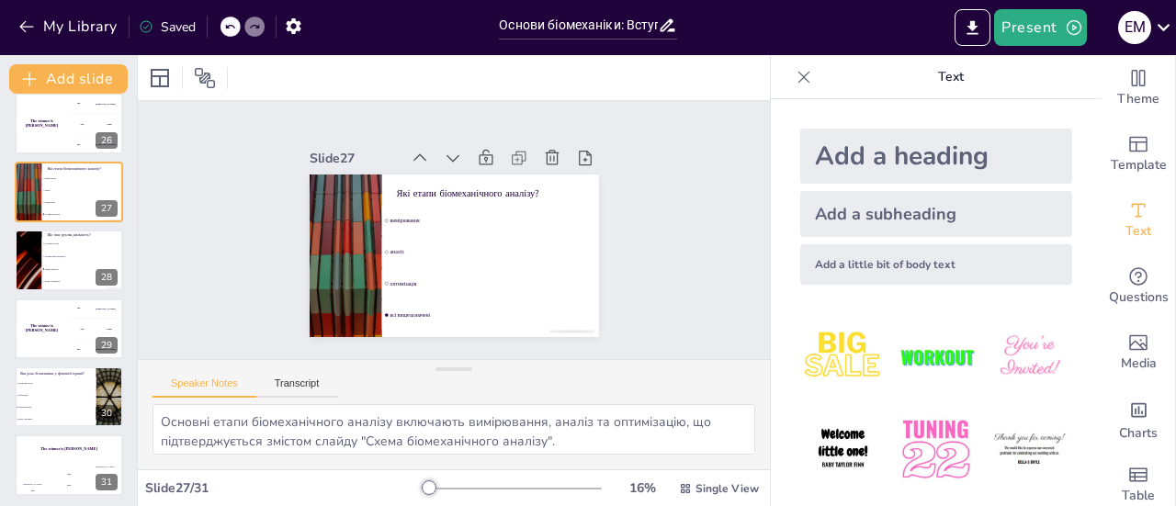
scroll to position [1728, 0]
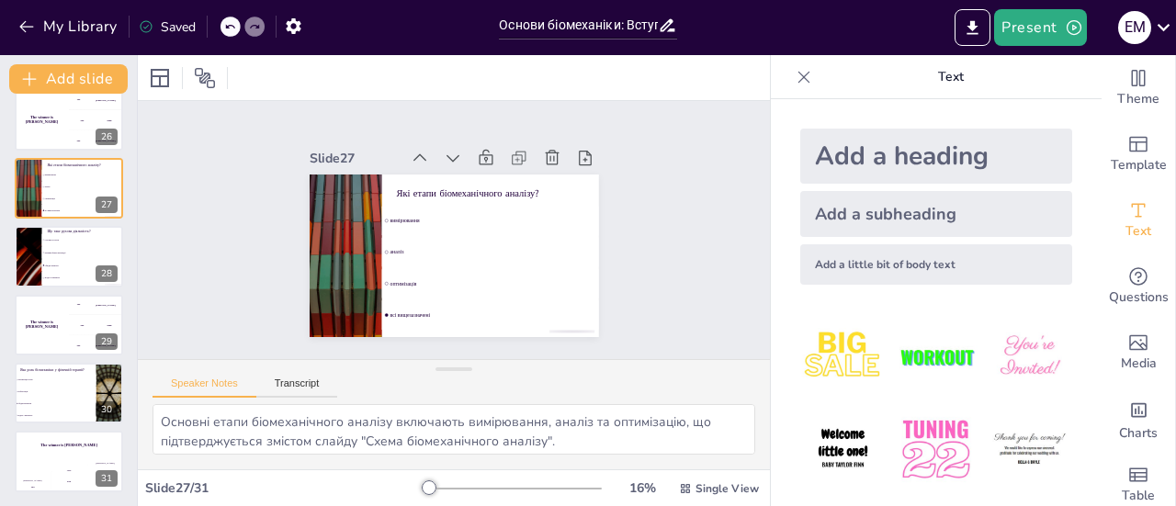
click at [41, 334] on div "The winner is [PERSON_NAME]" at bounding box center [42, 325] width 54 height 61
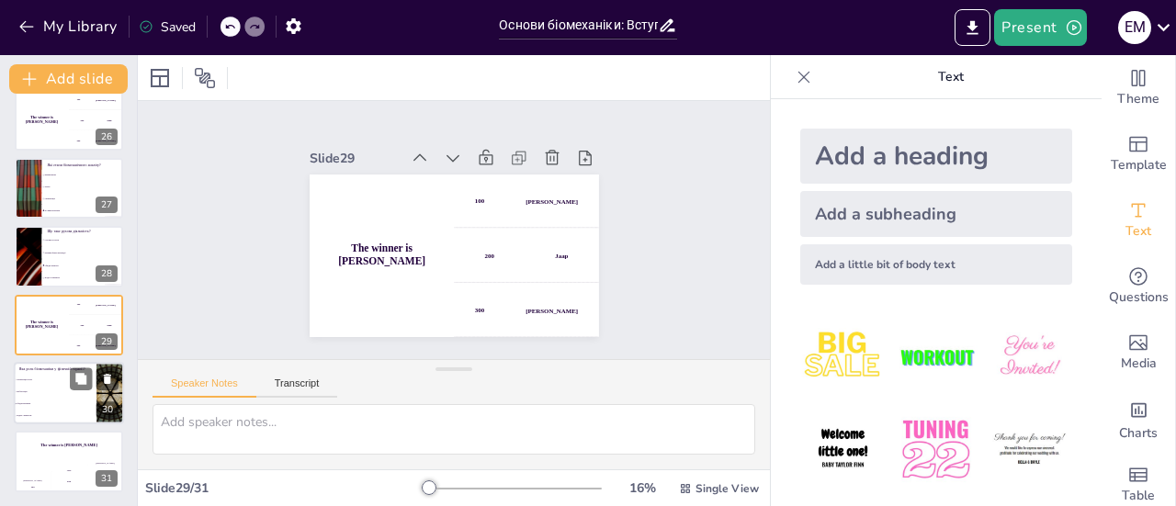
click at [48, 395] on li "реабілітація" at bounding box center [55, 392] width 83 height 12
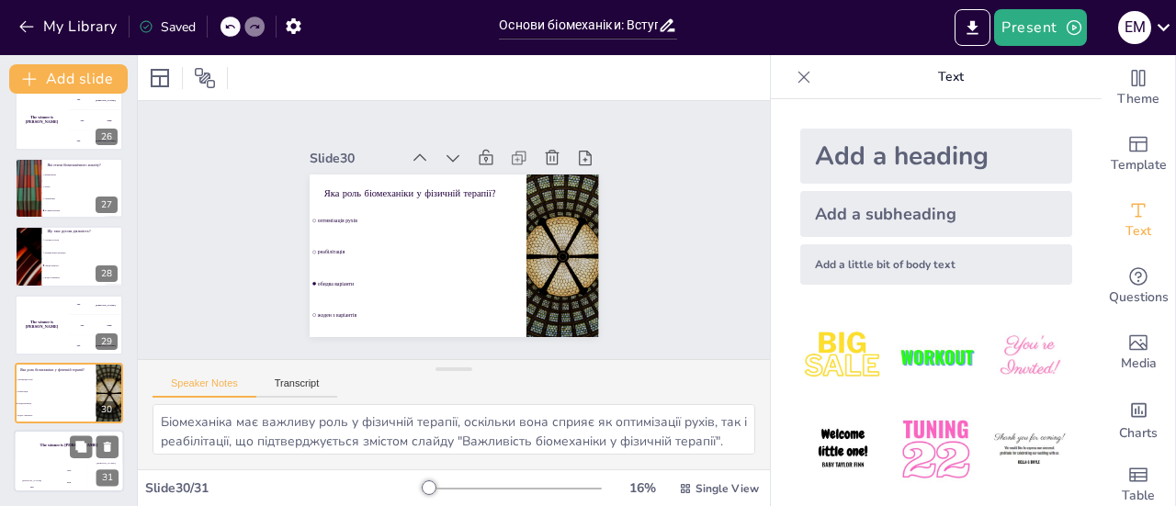
click at [40, 456] on div "The winner is [PERSON_NAME]" at bounding box center [69, 446] width 110 height 31
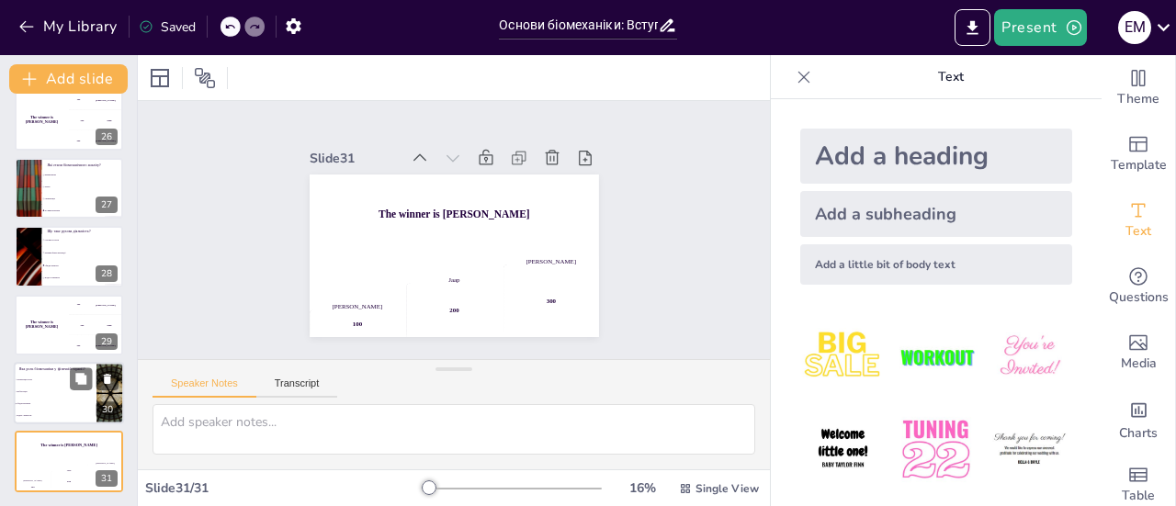
click at [49, 379] on span "оптимізація рухів" at bounding box center [56, 380] width 79 height 3
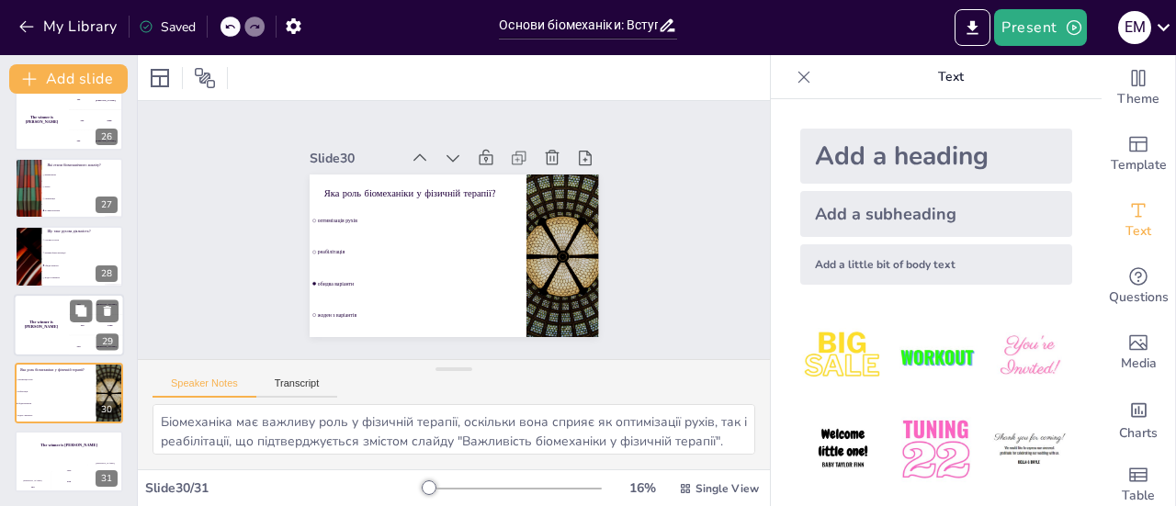
click at [52, 338] on div "The winner is [PERSON_NAME]" at bounding box center [41, 325] width 55 height 62
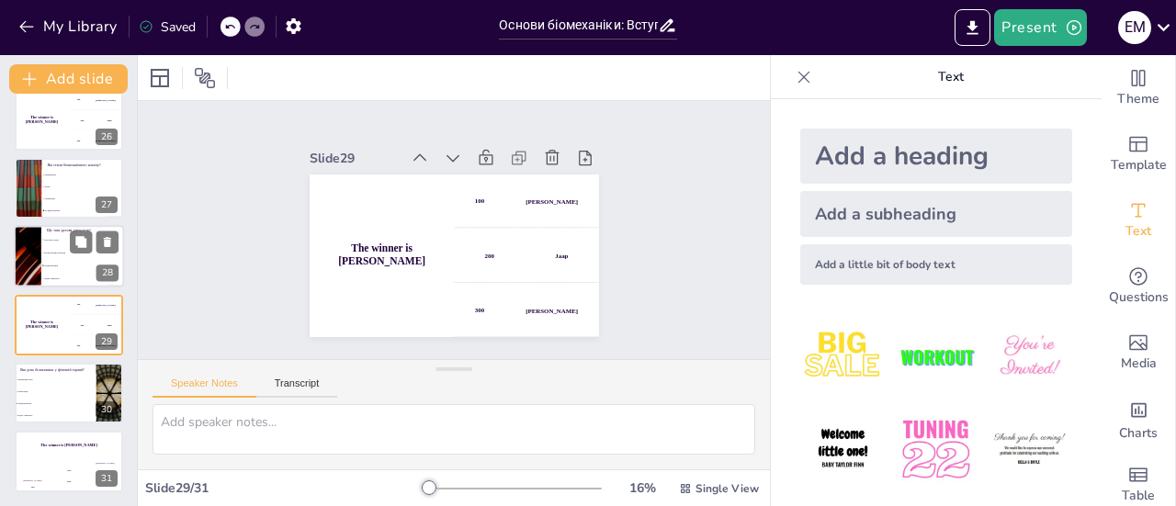
click at [57, 278] on span "жоден з варіантів" at bounding box center [83, 279] width 79 height 3
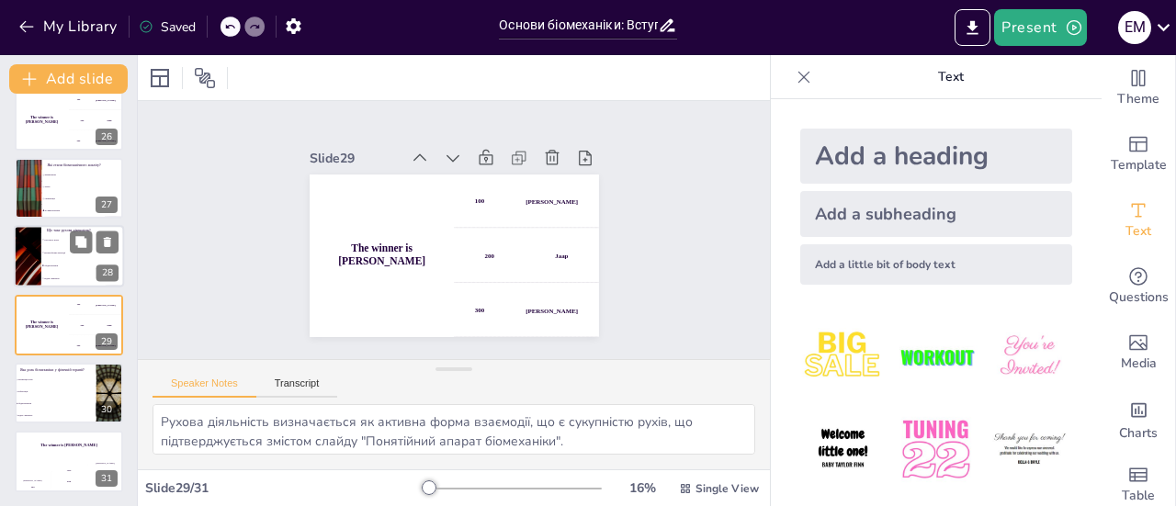
scroll to position [1684, 0]
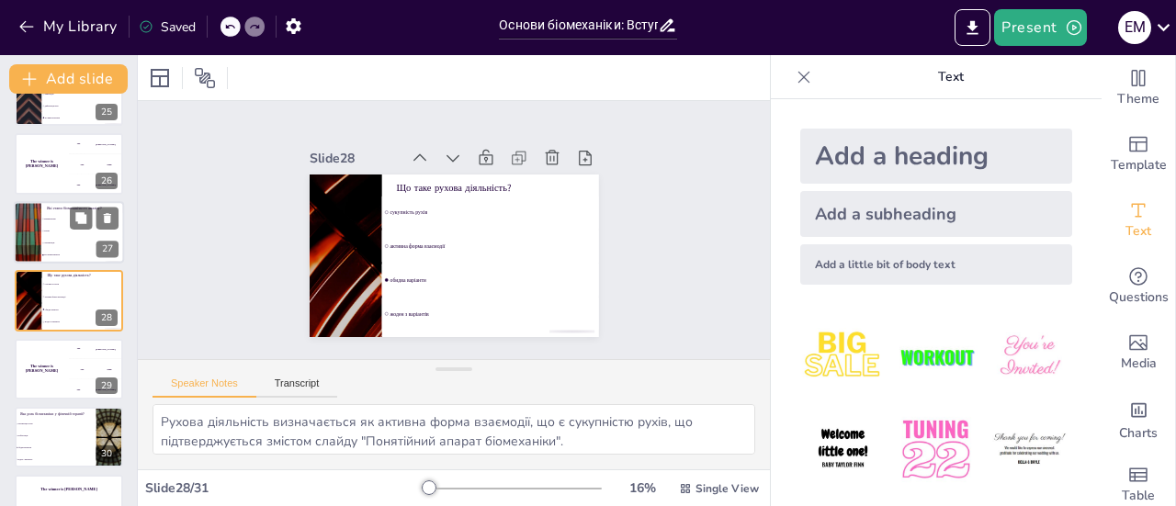
click at [53, 221] on li "вимірювання" at bounding box center [82, 219] width 83 height 12
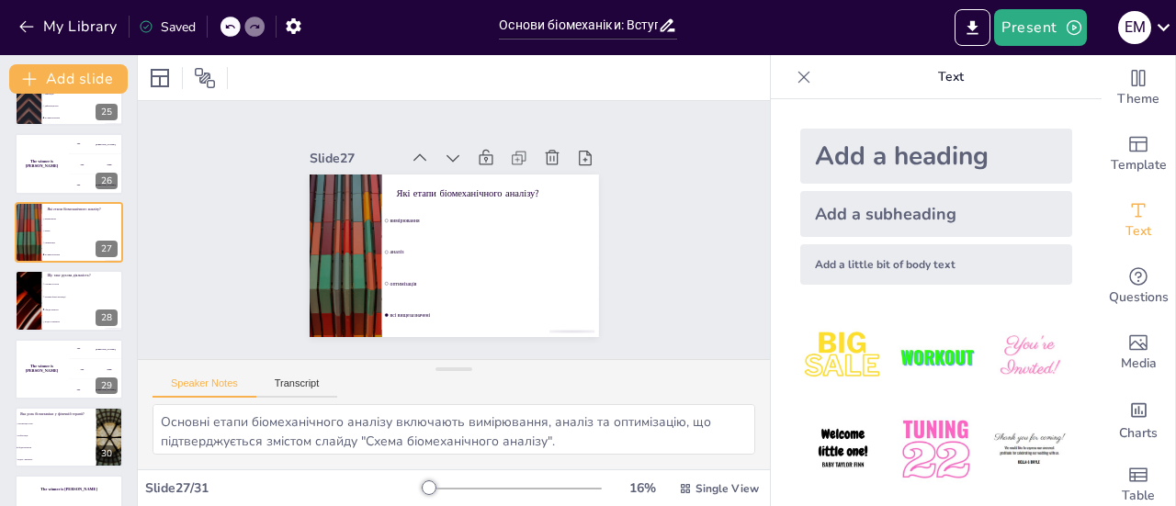
scroll to position [1616, 0]
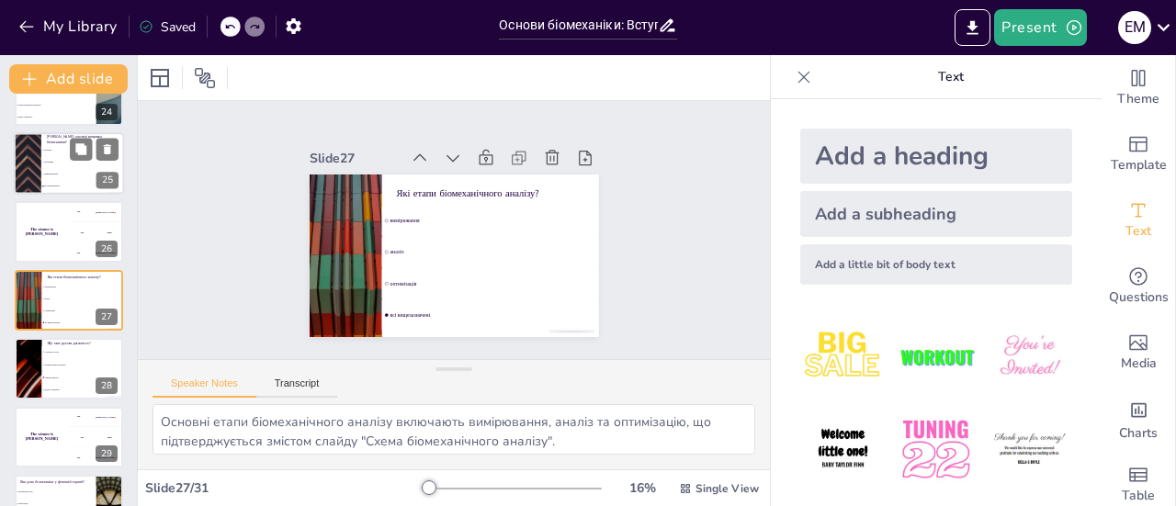
click at [53, 187] on li "всі вищезазначені" at bounding box center [82, 187] width 83 height 12
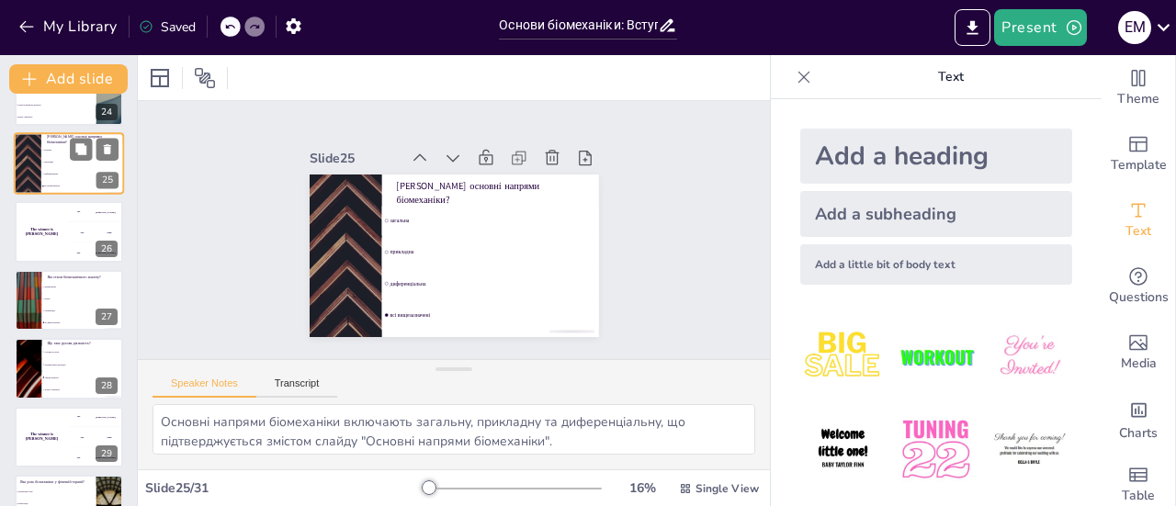
scroll to position [1480, 0]
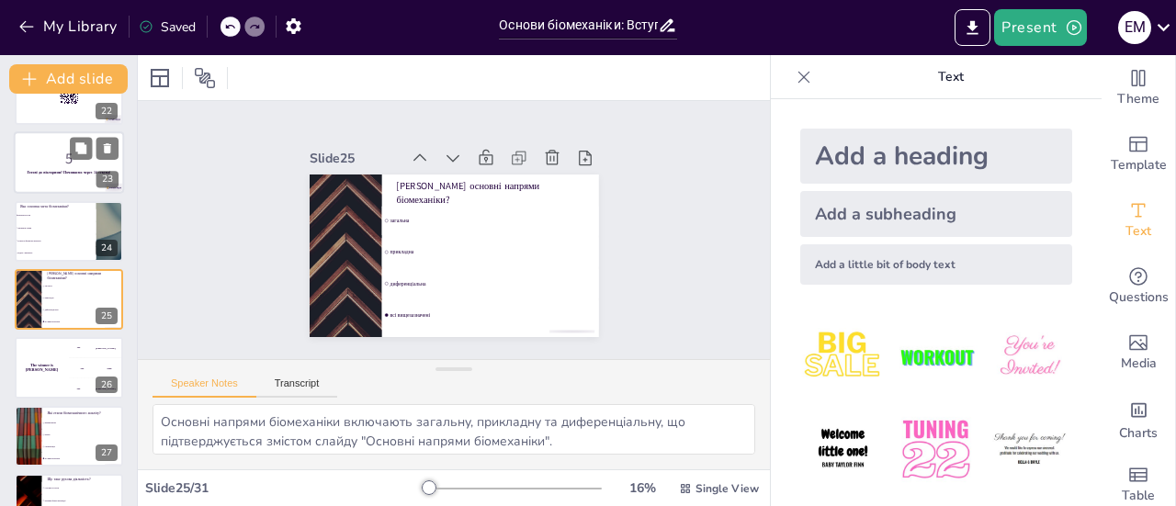
click at [51, 176] on div "Готові до вікторини? Починаємо через 10 секунд!" at bounding box center [68, 173] width 99 height 8
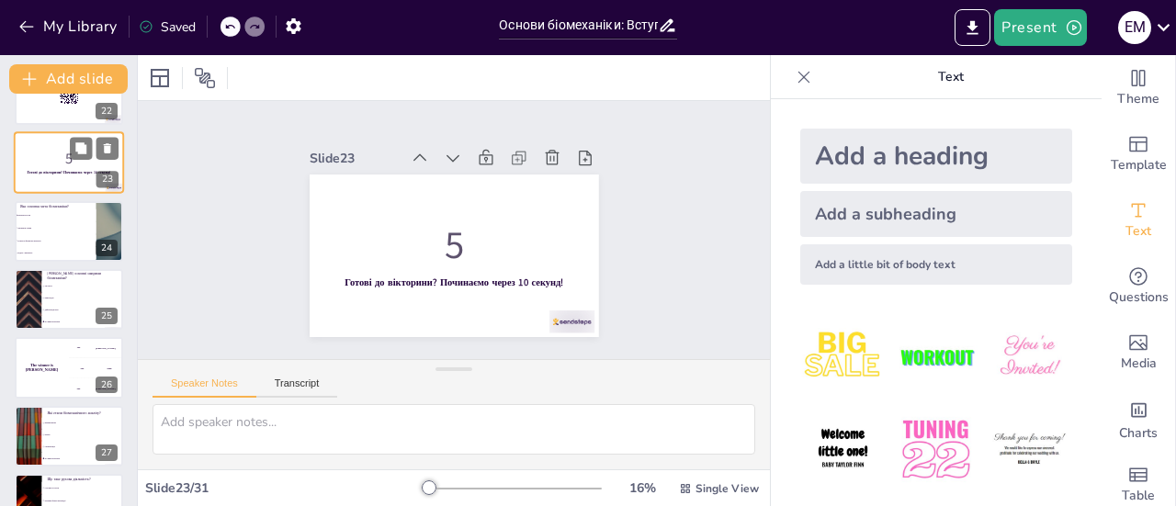
scroll to position [1342, 0]
